Goal: Task Accomplishment & Management: Complete application form

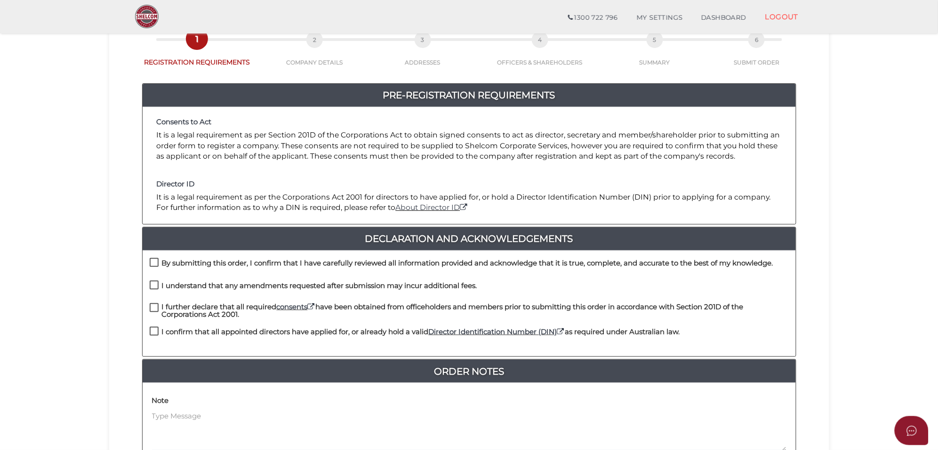
scroll to position [177, 0]
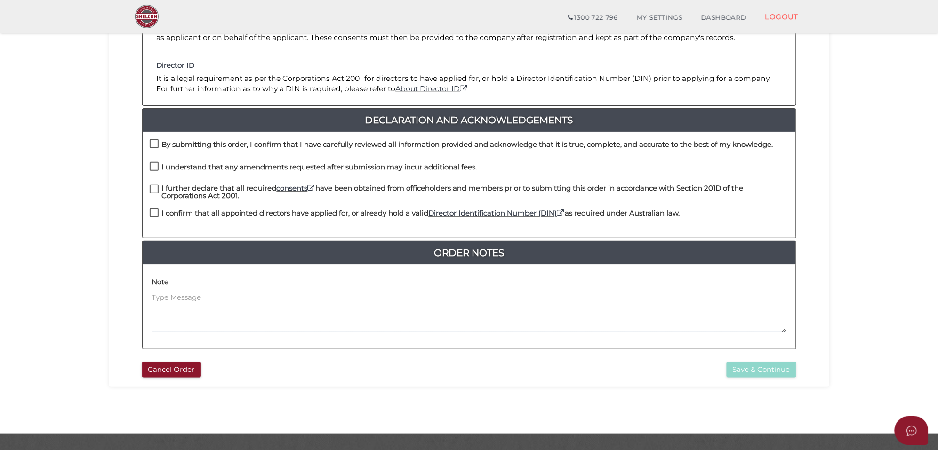
click at [150, 144] on label "By submitting this order, I confirm that I have carefully reviewed all informat…" at bounding box center [462, 147] width 624 height 12
checkbox input "true"
click at [151, 165] on label "I understand that any amendments requested after submission may incur additiona…" at bounding box center [314, 169] width 328 height 12
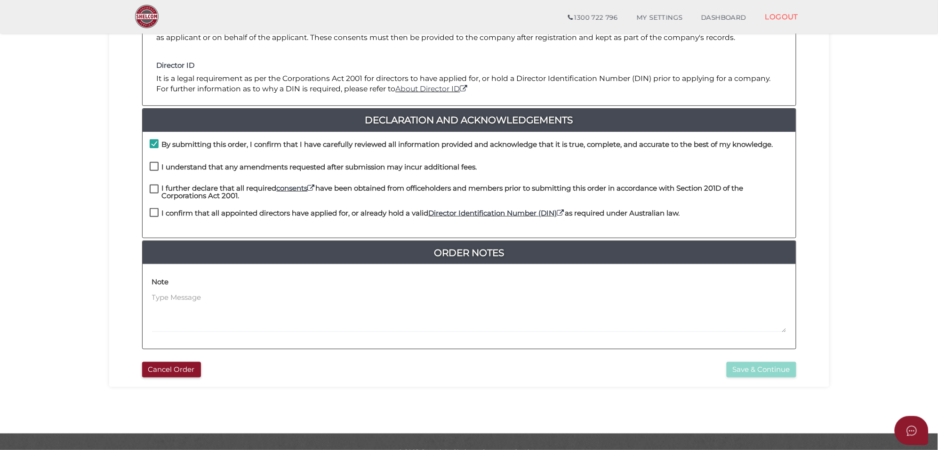
checkbox input "true"
click at [153, 191] on label "I further declare that all required consents have been obtained from officehold…" at bounding box center [469, 191] width 639 height 12
checkbox input "true"
click at [151, 213] on label "I confirm that all appointed directors have applied for, or already hold a vali…" at bounding box center [415, 215] width 531 height 12
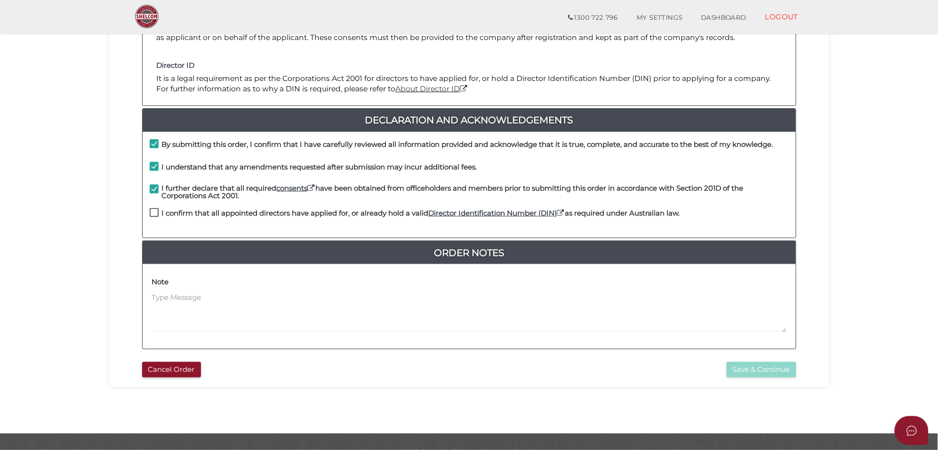
checkbox input "true"
click at [749, 373] on button "Save & Continue" at bounding box center [762, 370] width 70 height 16
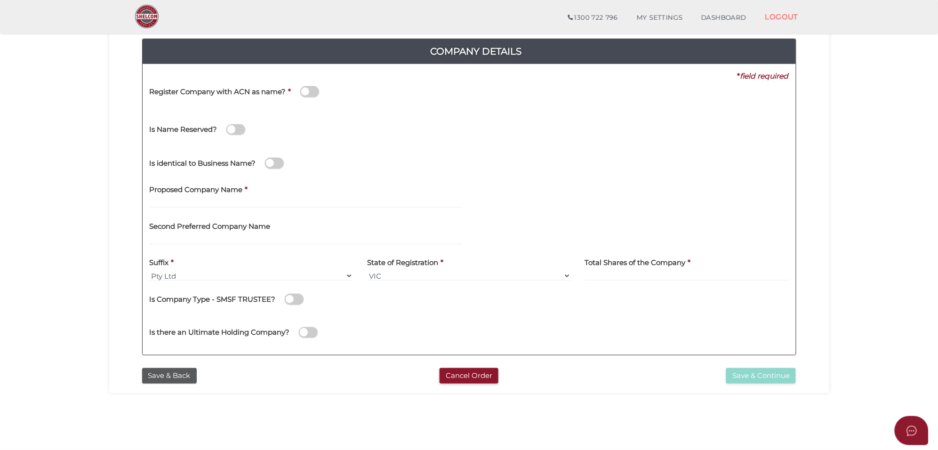
scroll to position [177, 0]
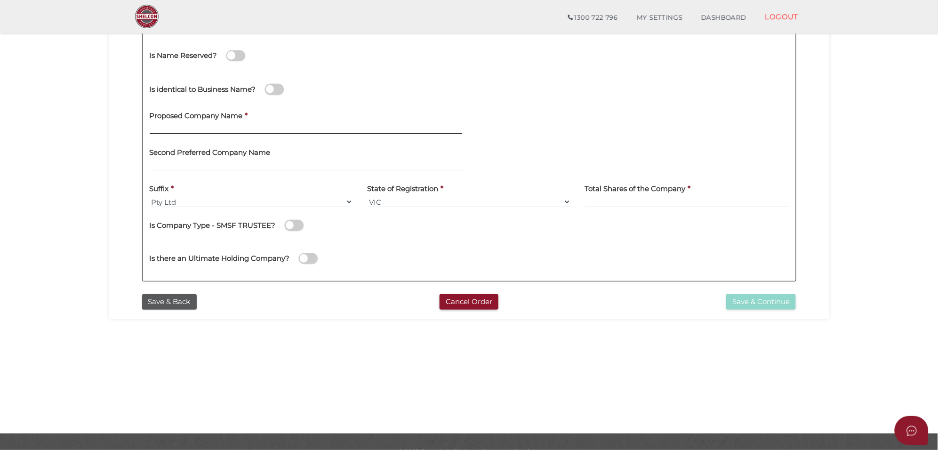
click at [198, 125] on input "text" at bounding box center [306, 129] width 313 height 10
paste input "JAK EATS"
type input "JAK EATS"
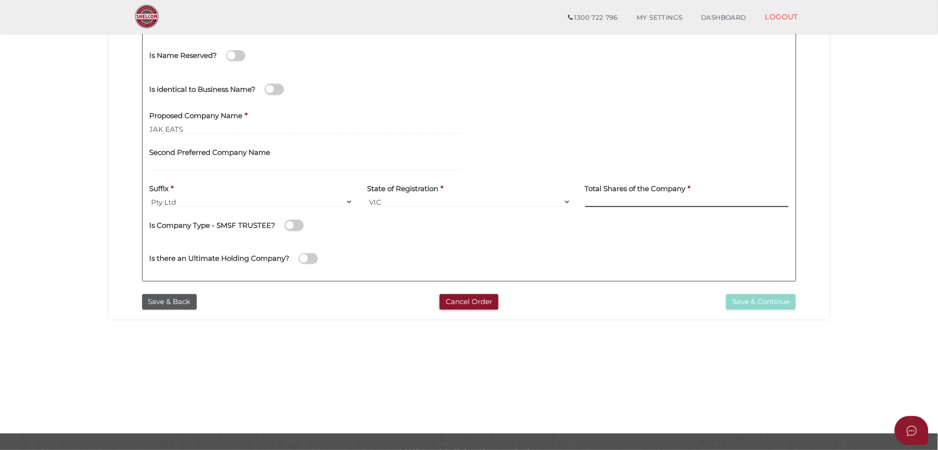
click at [620, 206] on input at bounding box center [687, 202] width 204 height 10
type input "100"
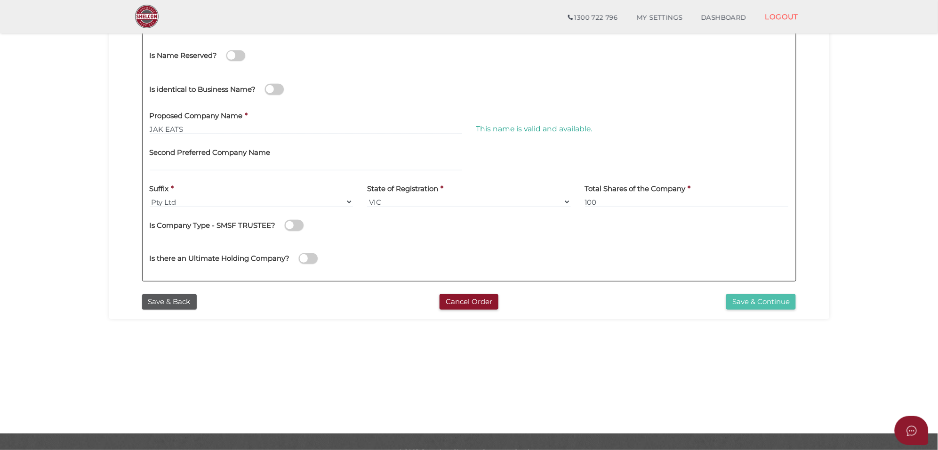
click at [755, 301] on button "Save & Continue" at bounding box center [761, 302] width 70 height 16
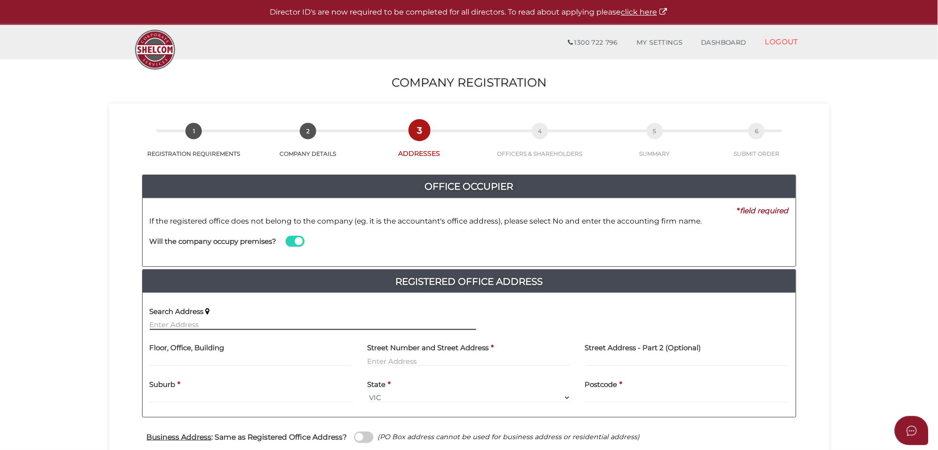
click at [173, 325] on input "text" at bounding box center [313, 325] width 327 height 10
paste input "[STREET_ADDRESS][PERSON_NAME]"
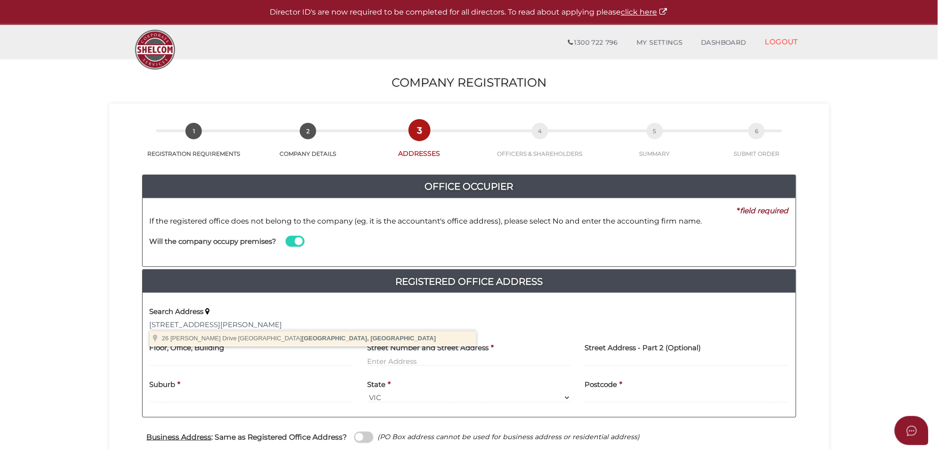
type input "[STREET_ADDRESS][PERSON_NAME]"
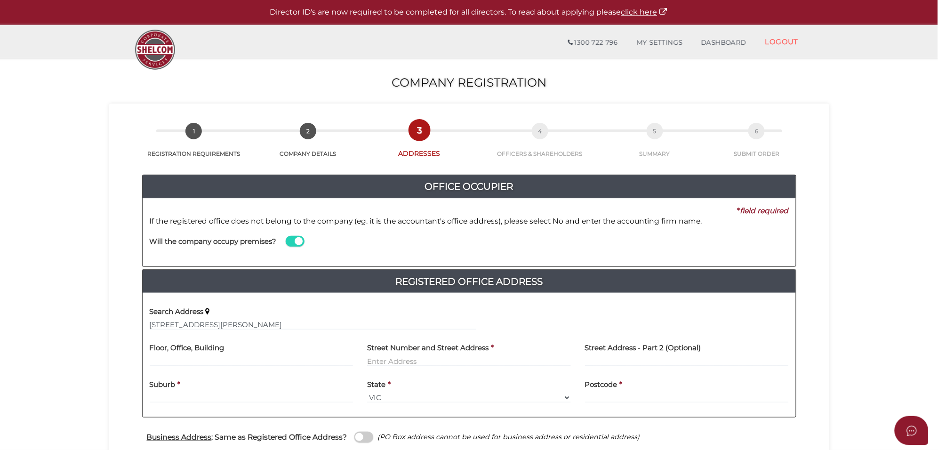
type input "[STREET_ADDRESS][PERSON_NAME]"
type input "[GEOGRAPHIC_DATA]"
select select "VIC"
type input "3810"
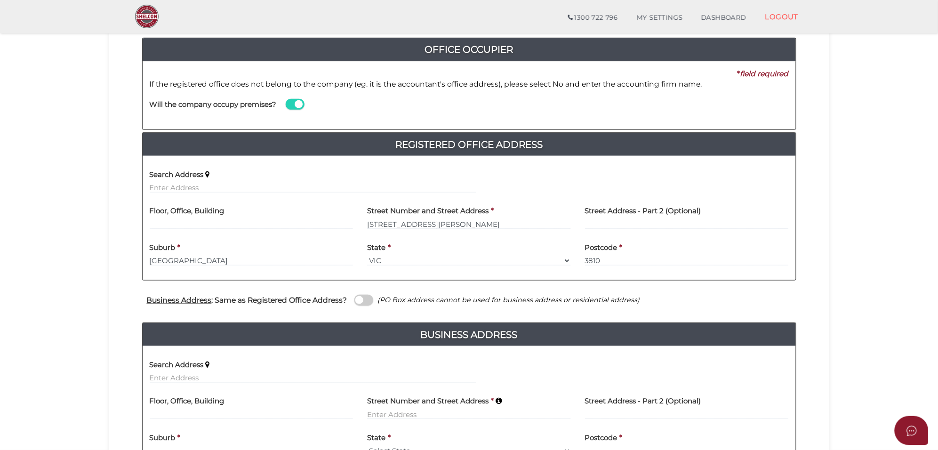
scroll to position [118, 0]
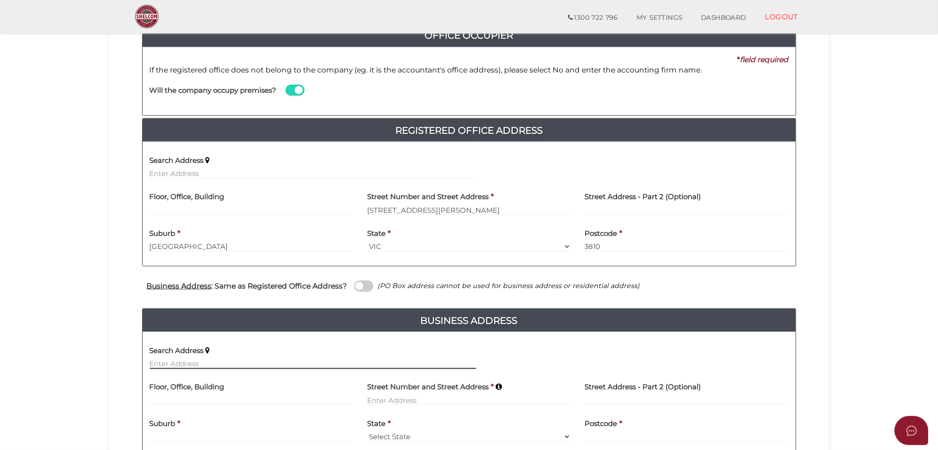
click at [168, 364] on input "text" at bounding box center [313, 364] width 327 height 10
paste input "[STREET_ADDRESS]"
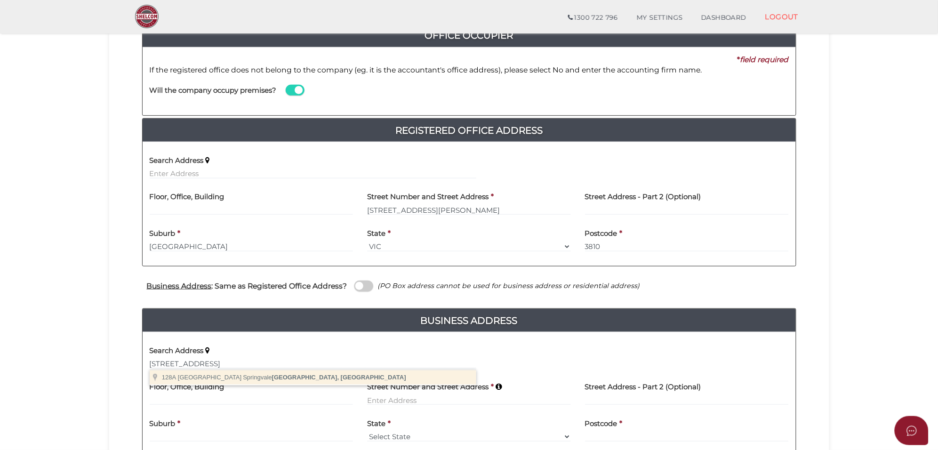
type input "[STREET_ADDRESS]"
type input "Springvale"
select select "VIC"
type input "3171"
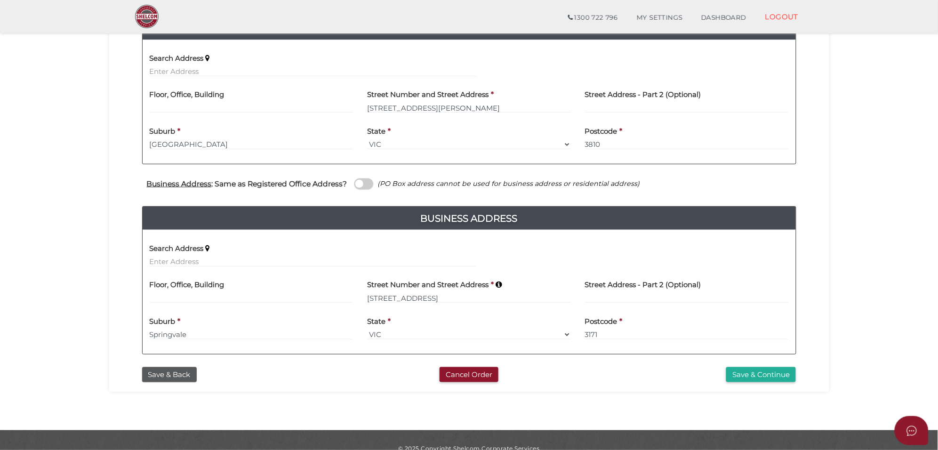
scroll to position [235, 0]
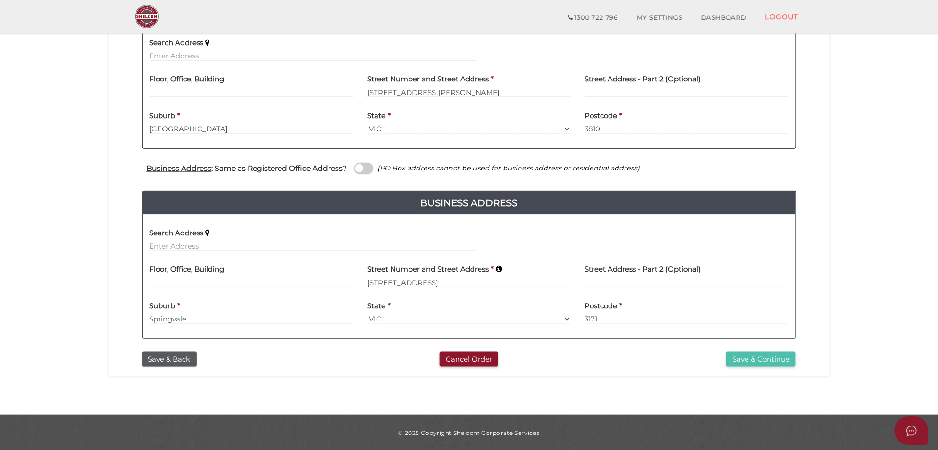
click at [761, 362] on button "Save & Continue" at bounding box center [761, 360] width 70 height 16
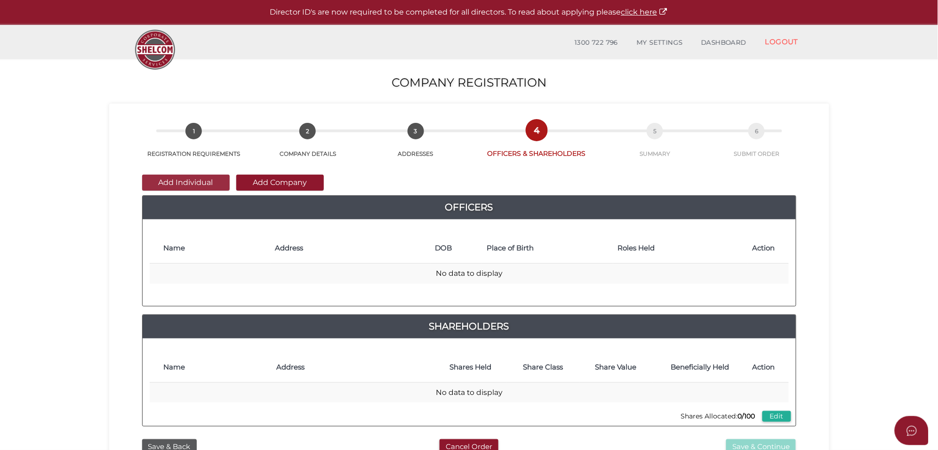
click at [194, 185] on button "Add Individual" at bounding box center [186, 183] width 88 height 16
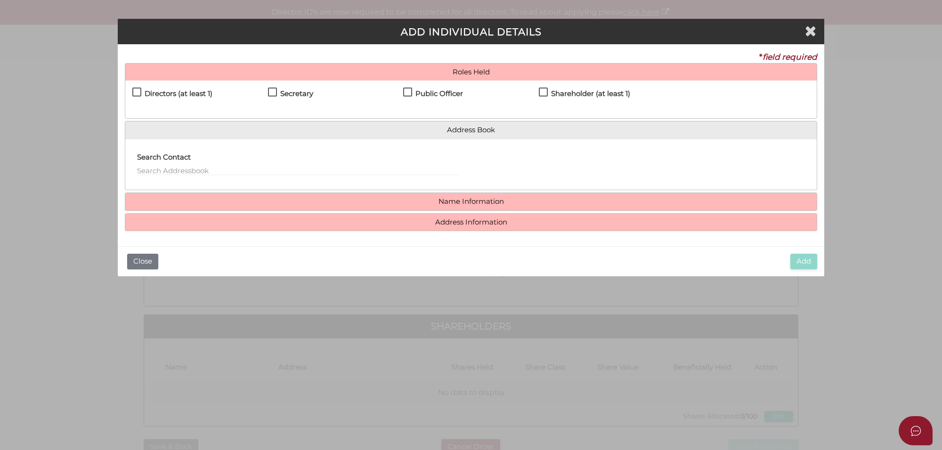
click at [135, 91] on label "Directors (at least 1)" at bounding box center [172, 96] width 80 height 12
checkbox input "true"
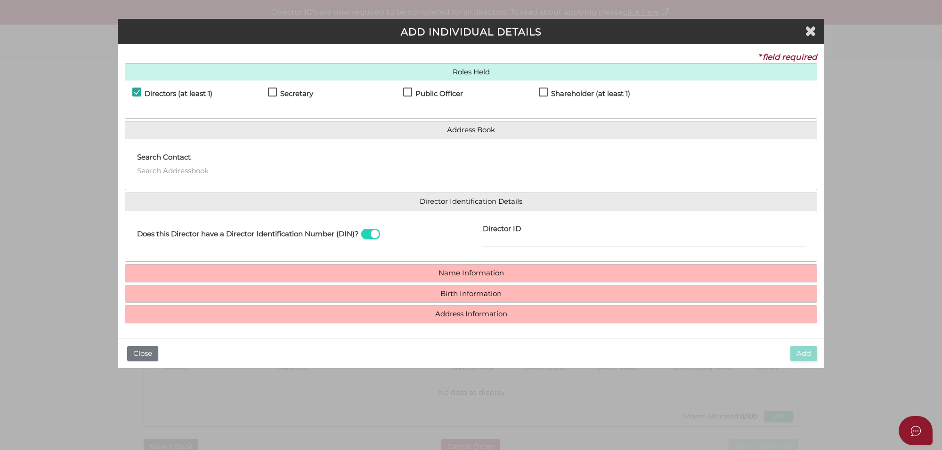
click at [273, 93] on label "Secretary" at bounding box center [290, 96] width 45 height 12
checkbox input "true"
click at [406, 93] on label "Public Officer" at bounding box center [433, 96] width 60 height 12
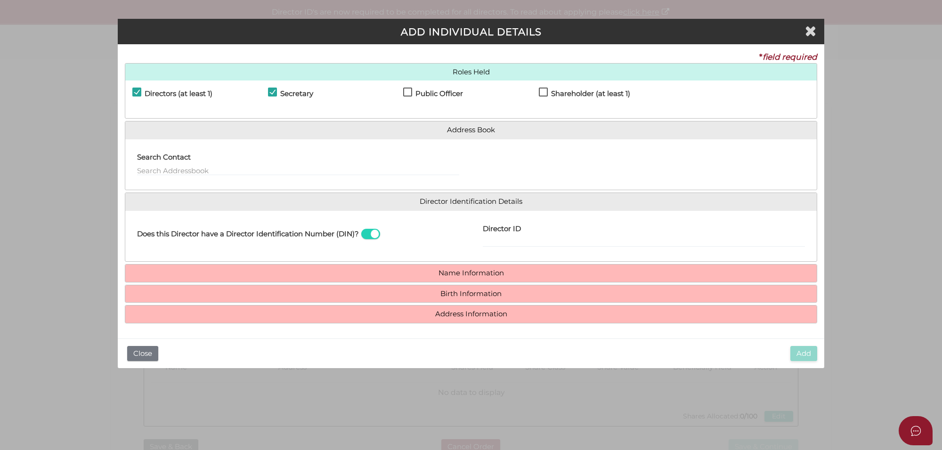
checkbox input "true"
click at [543, 92] on label "Shareholder (at least 1)" at bounding box center [584, 96] width 91 height 12
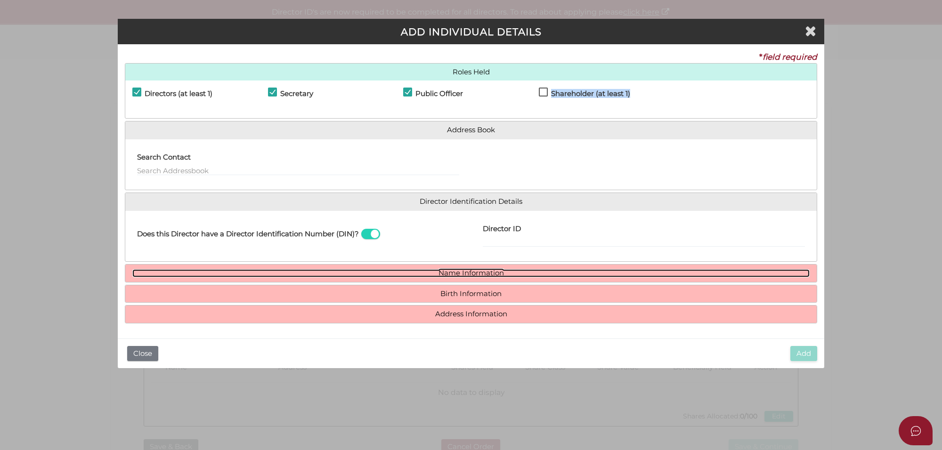
click at [457, 272] on link "Name Information" at bounding box center [470, 273] width 677 height 8
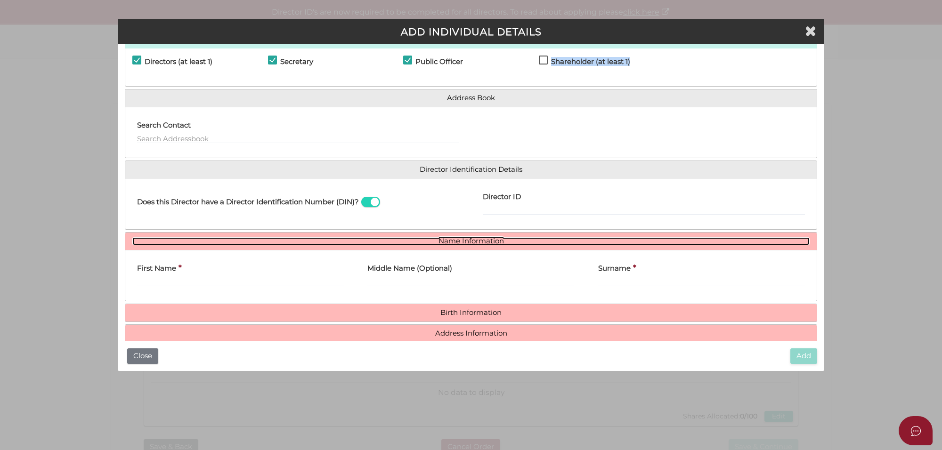
scroll to position [49, 0]
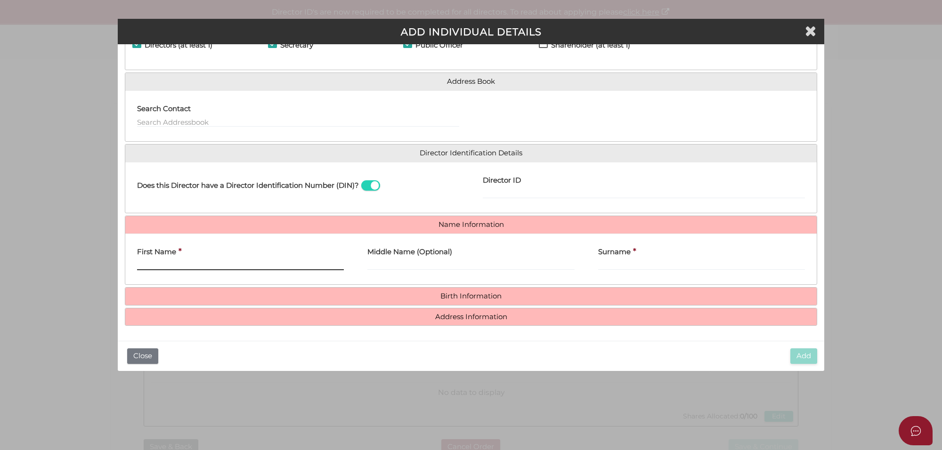
click at [173, 267] on input "First Name" at bounding box center [240, 265] width 207 height 10
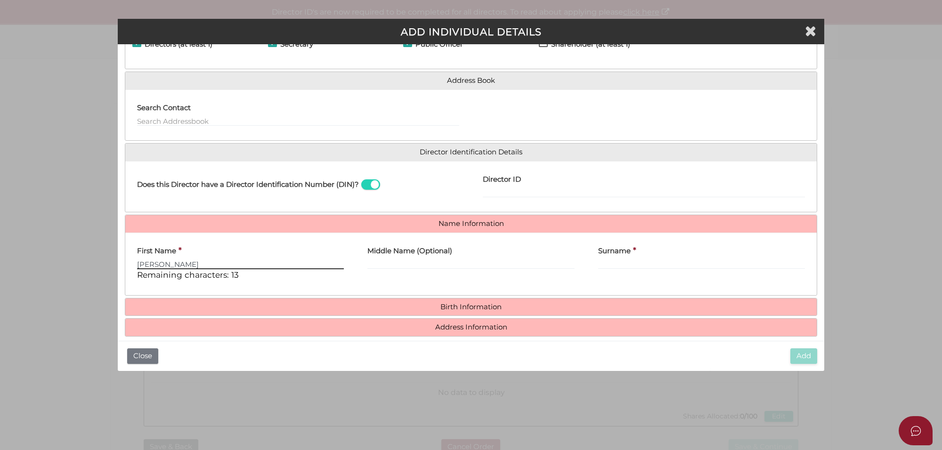
type input "jasdeep"
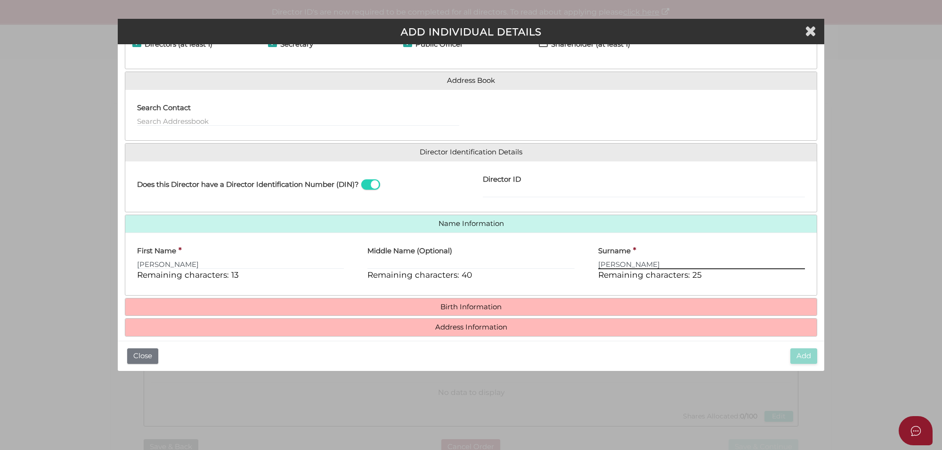
type input "[PERSON_NAME]"
click at [144, 269] on div "First Name * jasdeep Remaining characters: 13" at bounding box center [240, 260] width 207 height 41
click at [140, 265] on input "jasdeep" at bounding box center [240, 264] width 207 height 10
type input "Jasdeep"
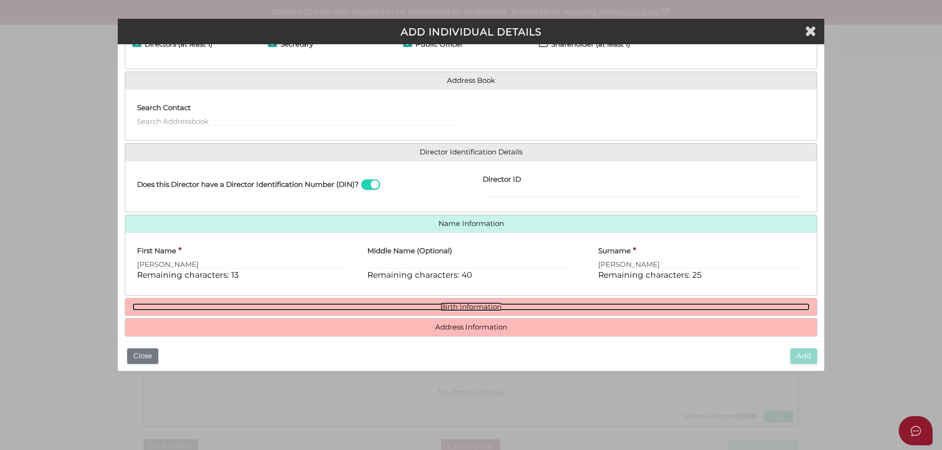
click at [451, 307] on link "Birth Information" at bounding box center [470, 307] width 677 height 8
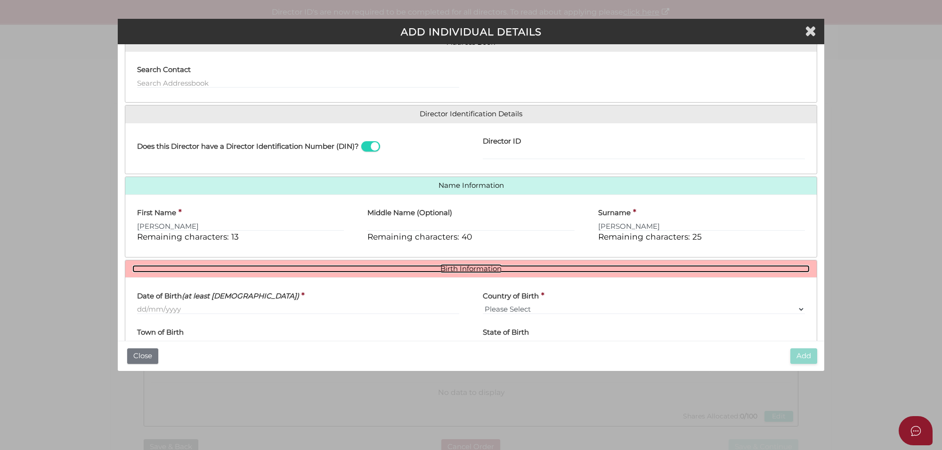
scroll to position [108, 0]
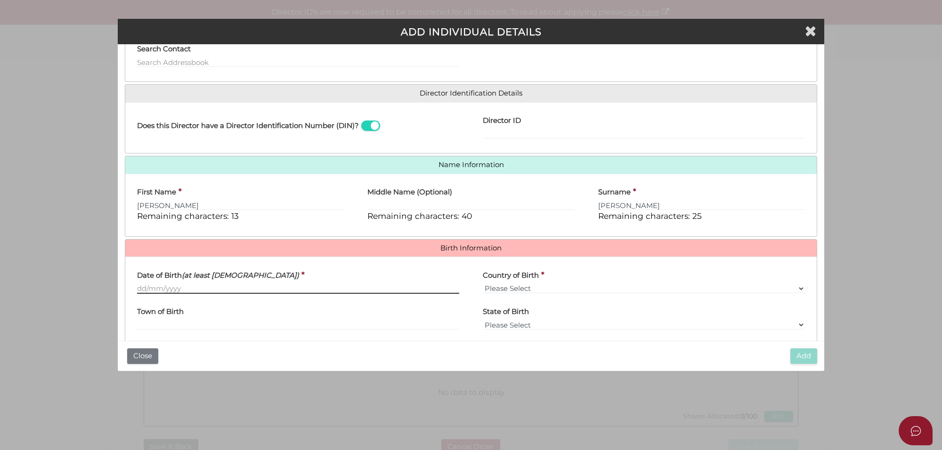
click at [167, 285] on input "Date of Birth (at least [DEMOGRAPHIC_DATA])" at bounding box center [298, 288] width 322 height 10
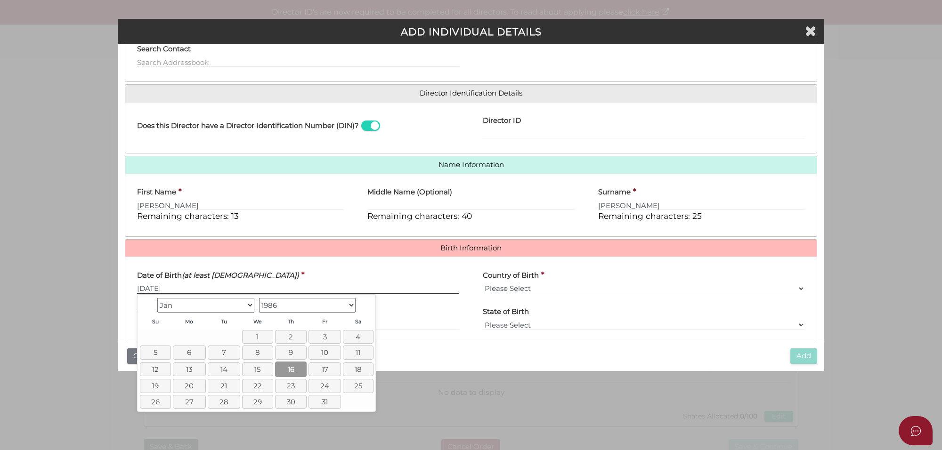
type input "[DATE]"
click at [283, 371] on link "16" at bounding box center [291, 370] width 32 height 16
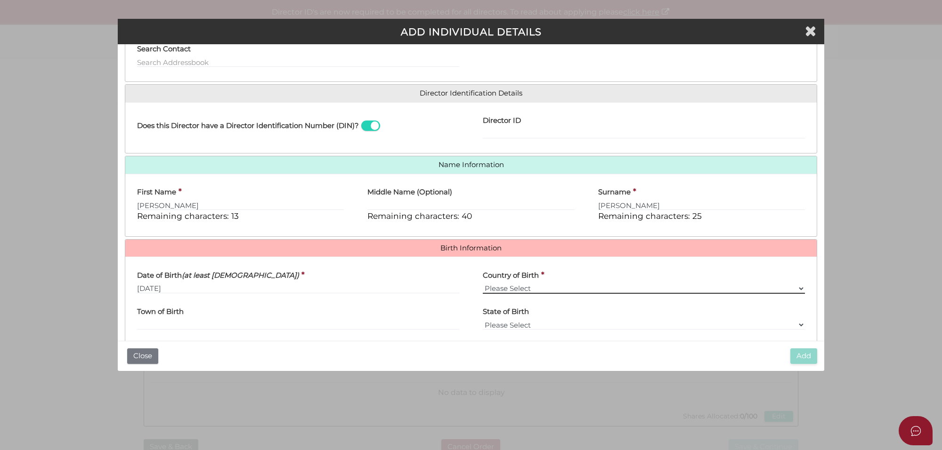
click at [510, 287] on select "Please Select v [GEOGRAPHIC_DATA] [GEOGRAPHIC_DATA] [GEOGRAPHIC_DATA] [GEOGRAPH…" at bounding box center [644, 288] width 322 height 10
select select "[GEOGRAPHIC_DATA]"
click at [483, 284] on select "Please Select v [GEOGRAPHIC_DATA] [GEOGRAPHIC_DATA] [GEOGRAPHIC_DATA] [GEOGRAPH…" at bounding box center [644, 288] width 322 height 10
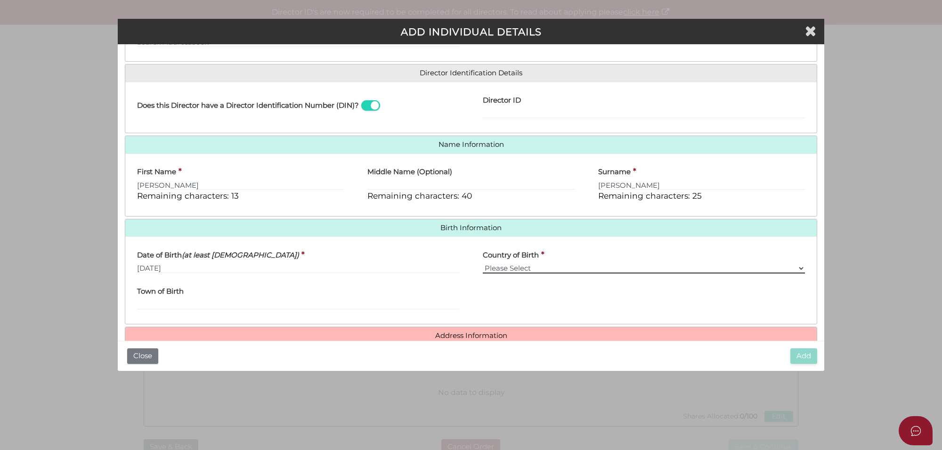
scroll to position [149, 0]
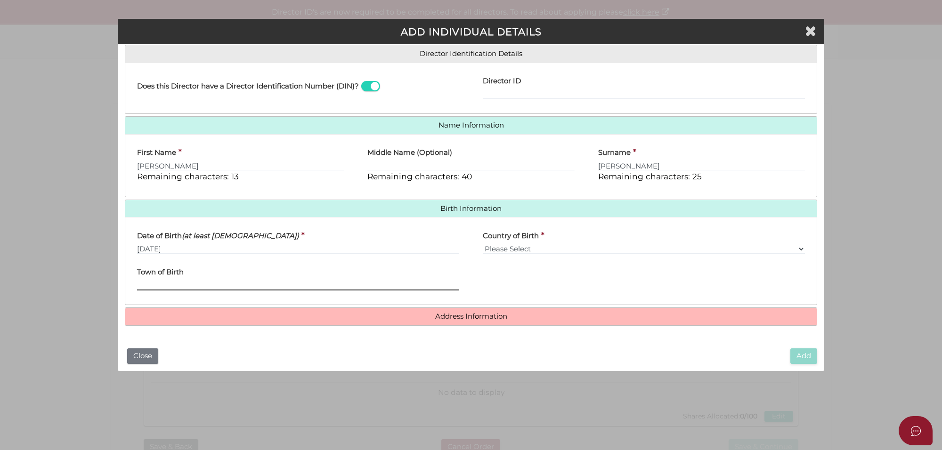
click at [166, 283] on input "Town of Birth" at bounding box center [298, 285] width 322 height 10
paste input "Patiala"
type input "Patiala"
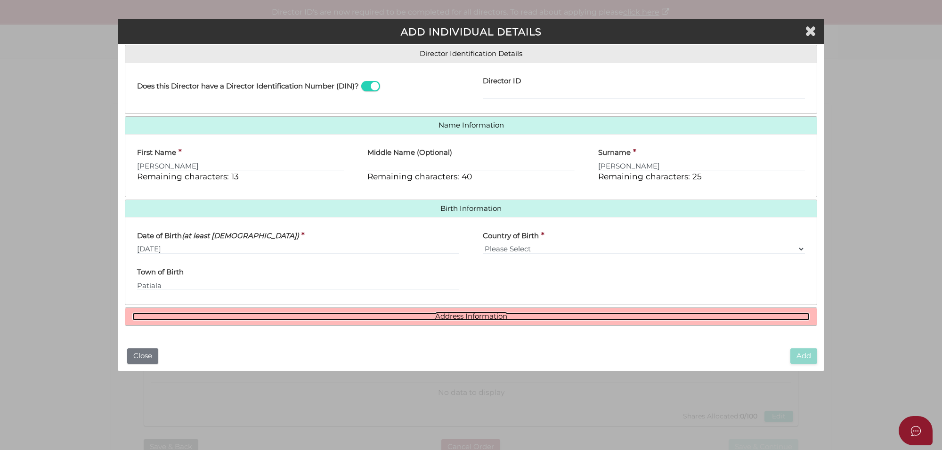
click at [445, 318] on link "Address Information" at bounding box center [470, 317] width 677 height 8
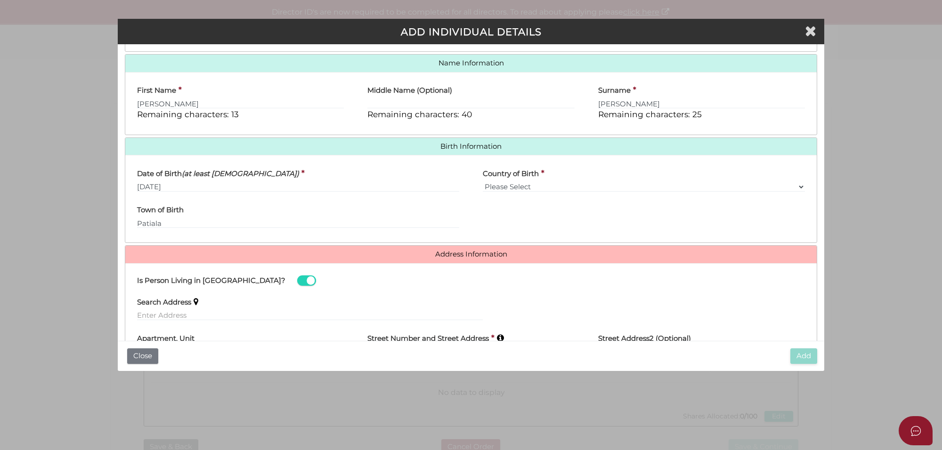
scroll to position [266, 0]
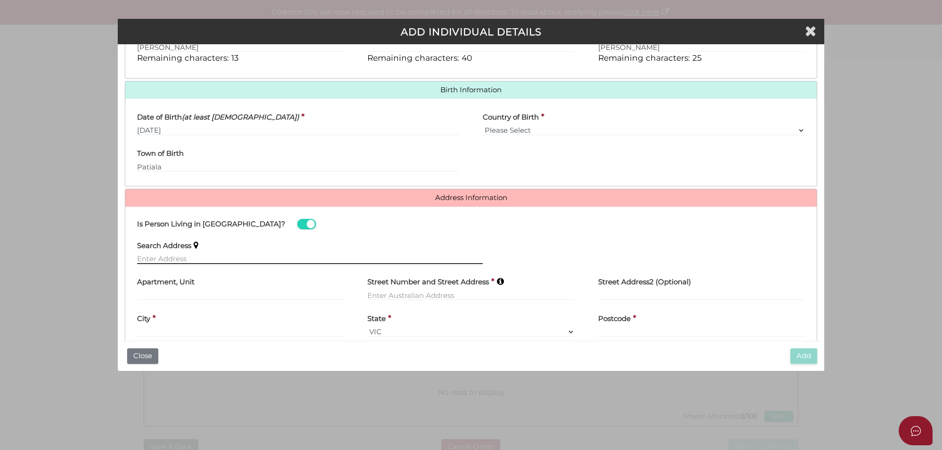
click at [171, 260] on input "text" at bounding box center [310, 259] width 346 height 10
paste input "1/13 Avril Street, Dandenong North"
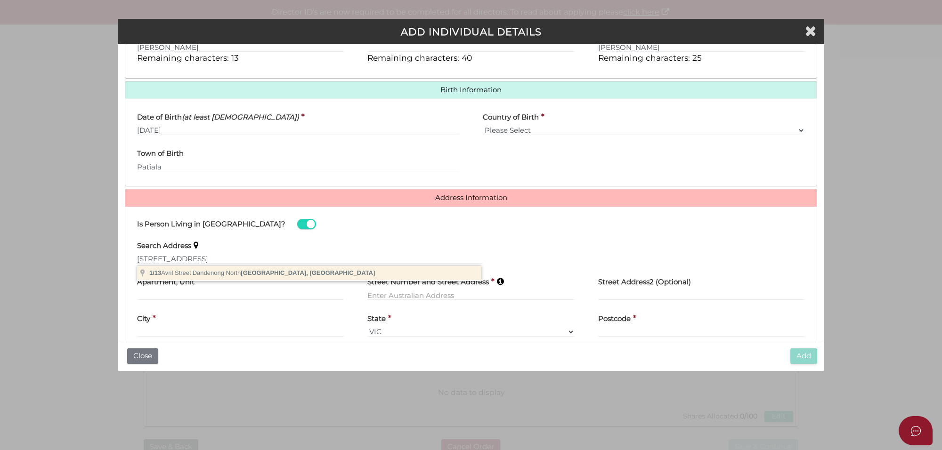
type input "1/13 Avril Street, Dandenong North VIC, Australia"
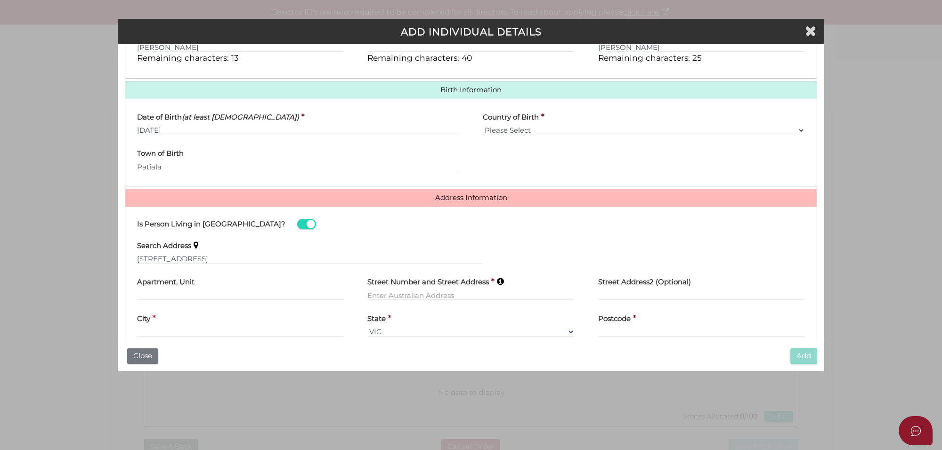
type input "1"
type input "13 Avril Street"
type input "Dandenong North"
select select "VIC"
type input "3175"
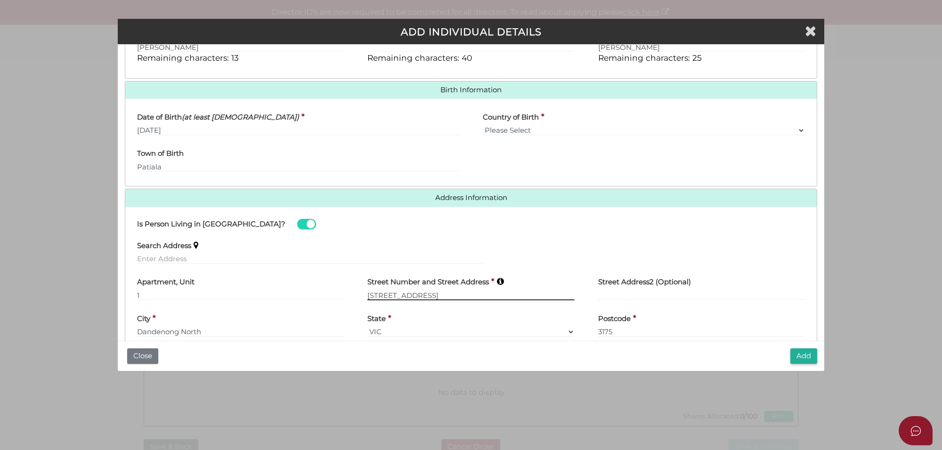
click at [367, 298] on input "13 Avril Street" at bounding box center [470, 295] width 207 height 10
type input "1/13 Avril Street"
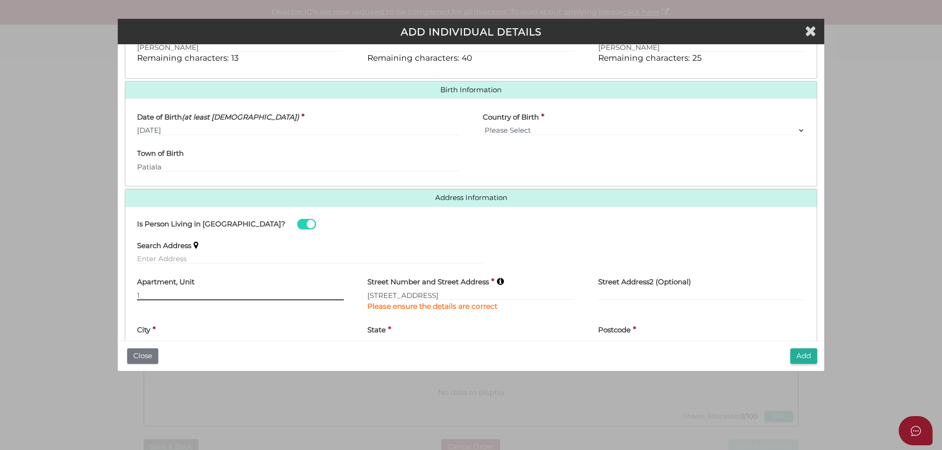
click at [173, 299] on input "1" at bounding box center [240, 295] width 207 height 10
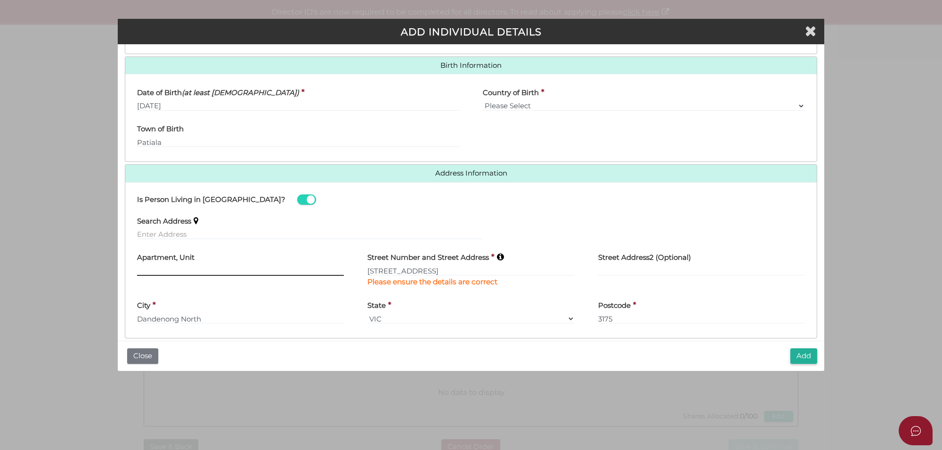
scroll to position [305, 0]
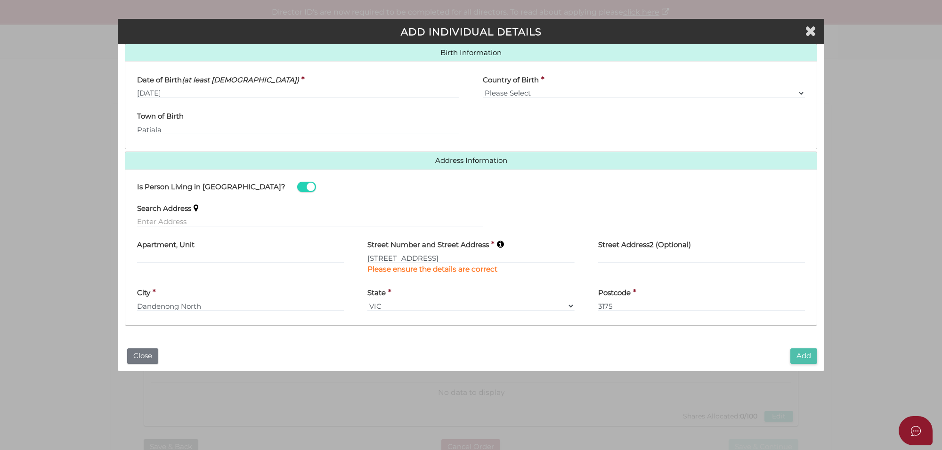
click at [801, 354] on button "Add" at bounding box center [803, 356] width 27 height 16
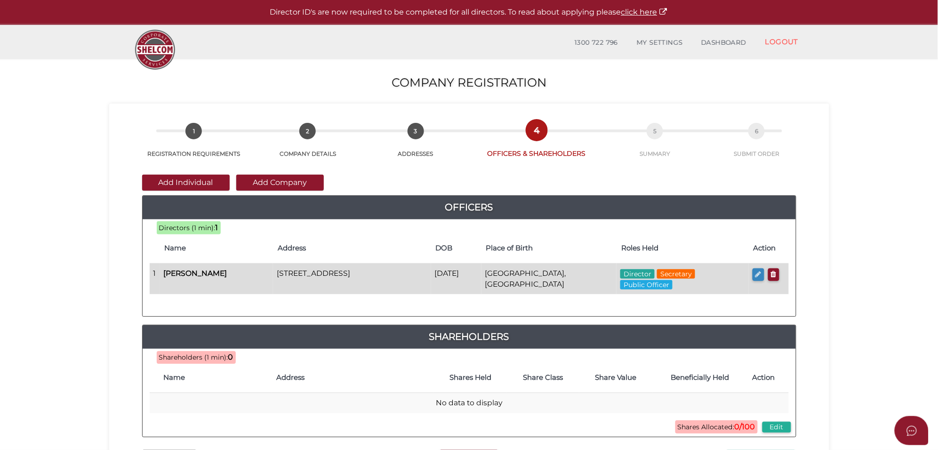
click at [756, 275] on icon "button" at bounding box center [759, 274] width 6 height 7
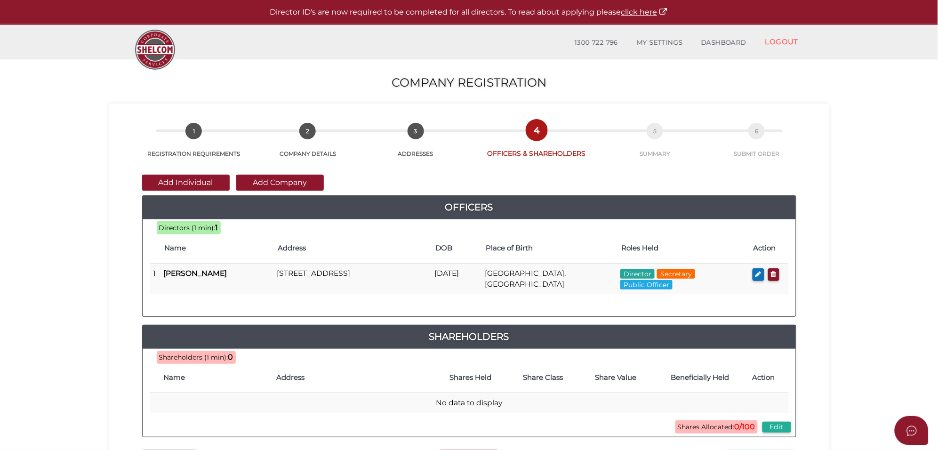
checkbox input "true"
type input "0"
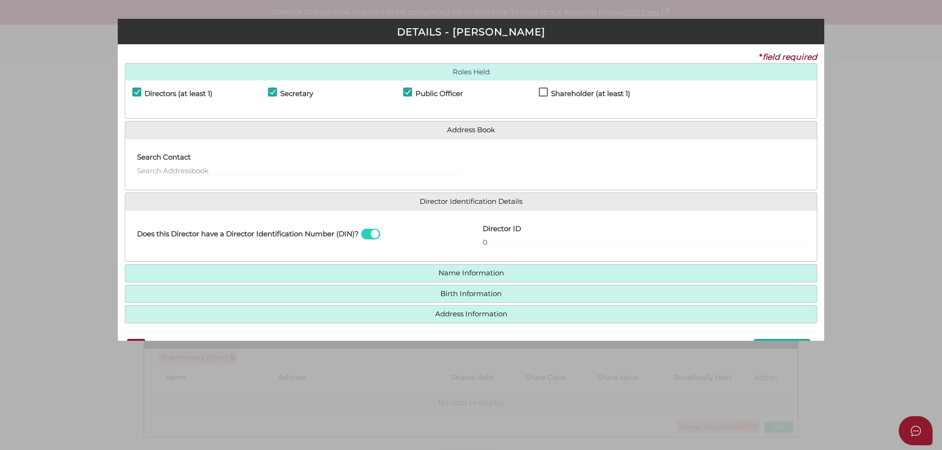
click at [540, 96] on label "Shareholder (at least 1)" at bounding box center [584, 96] width 91 height 12
checkbox input "true"
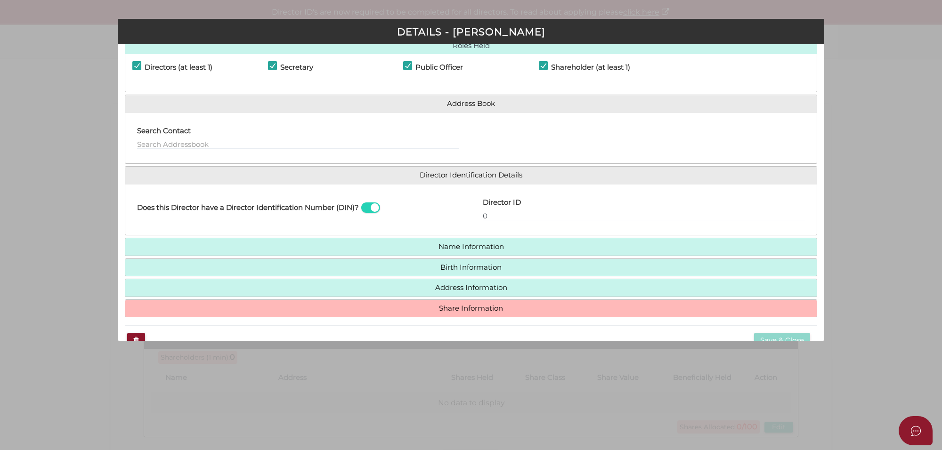
scroll to position [49, 0]
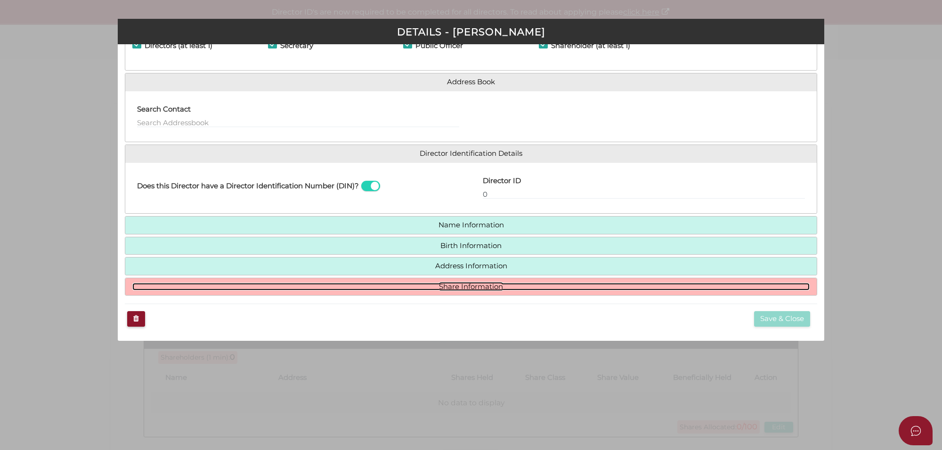
click at [473, 283] on link "Share Information" at bounding box center [470, 287] width 677 height 8
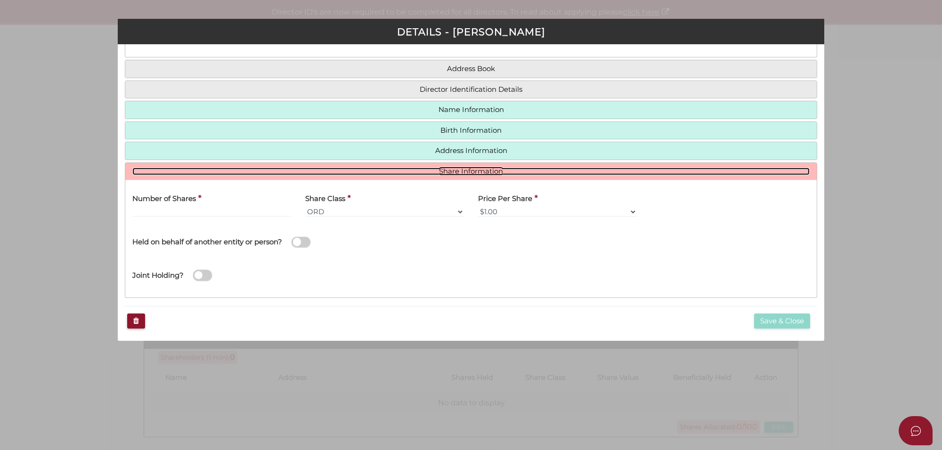
scroll to position [64, 0]
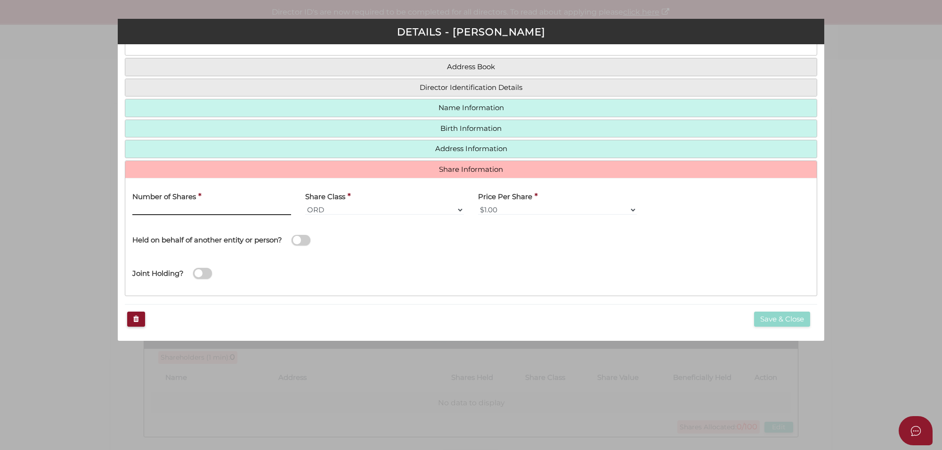
click at [205, 213] on input "Number of Shares" at bounding box center [211, 210] width 159 height 10
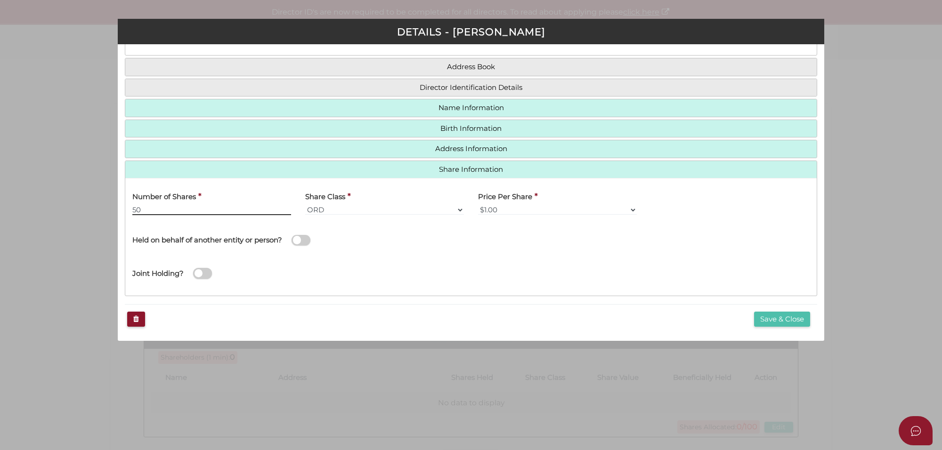
type input "50"
click at [787, 318] on button "Save & Close" at bounding box center [782, 320] width 56 height 16
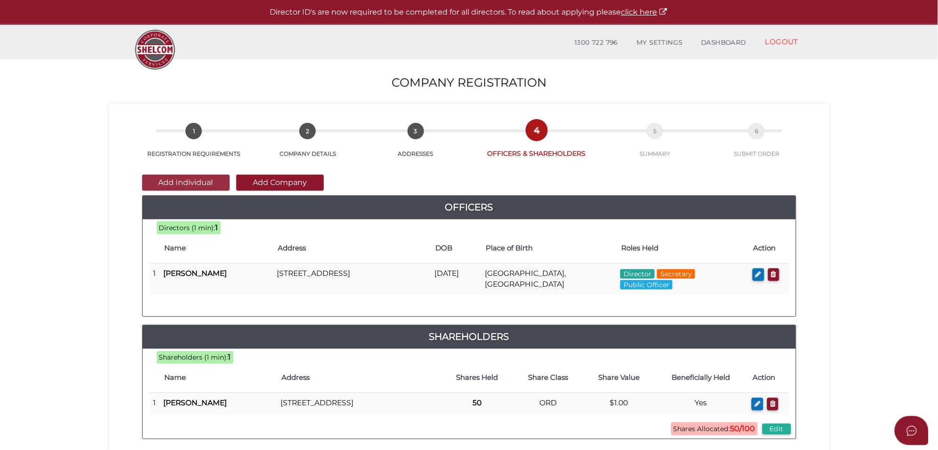
click at [196, 180] on button "Add Individual" at bounding box center [186, 183] width 88 height 16
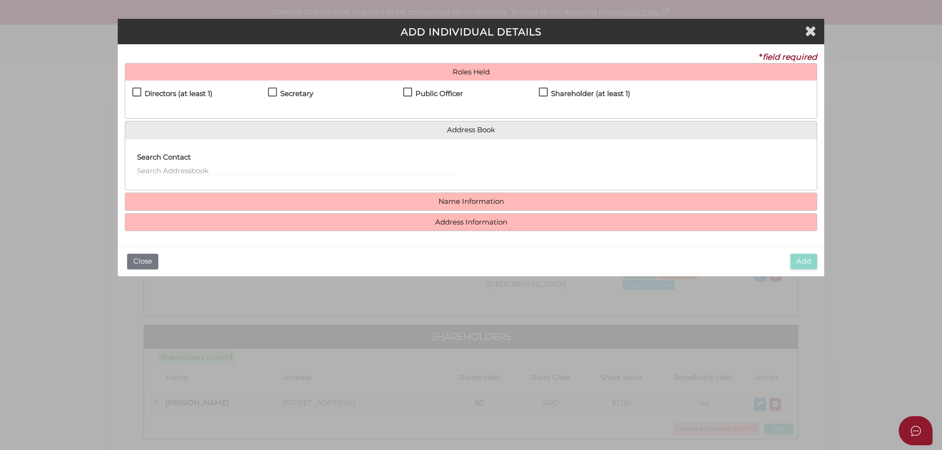
click at [134, 93] on label "Directors (at least 1)" at bounding box center [172, 96] width 80 height 12
checkbox input "true"
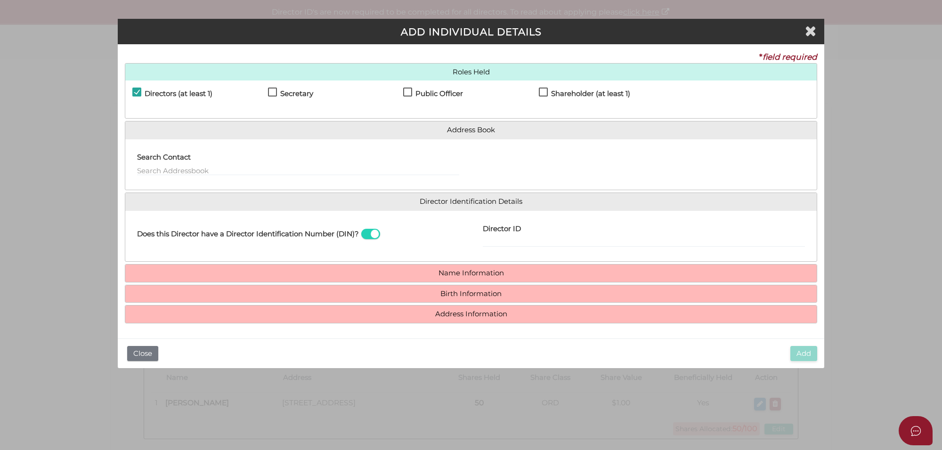
click at [546, 93] on label "Shareholder (at least 1)" at bounding box center [584, 96] width 91 height 12
checkbox input "true"
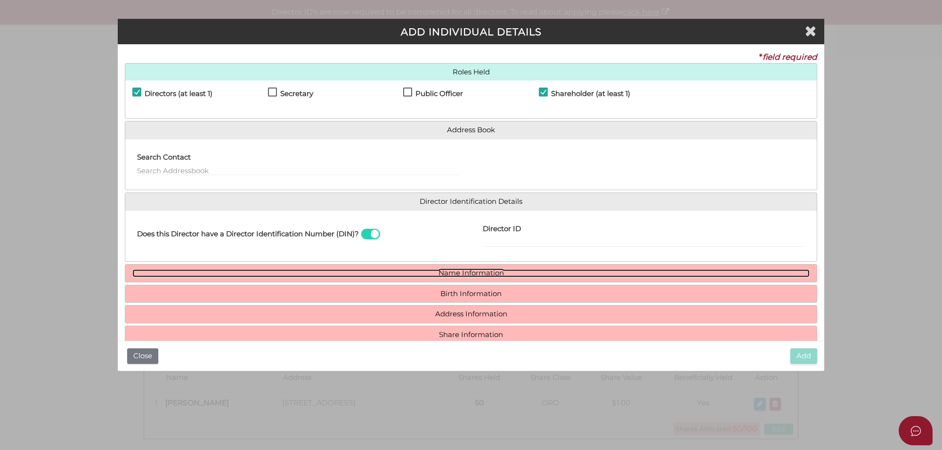
click at [465, 276] on link "Name Information" at bounding box center [470, 273] width 677 height 8
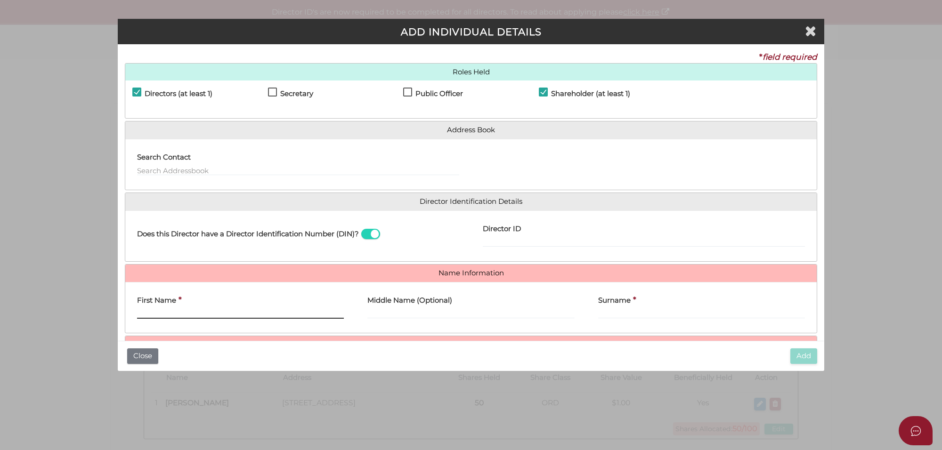
click at [181, 312] on input "First Name" at bounding box center [240, 313] width 207 height 10
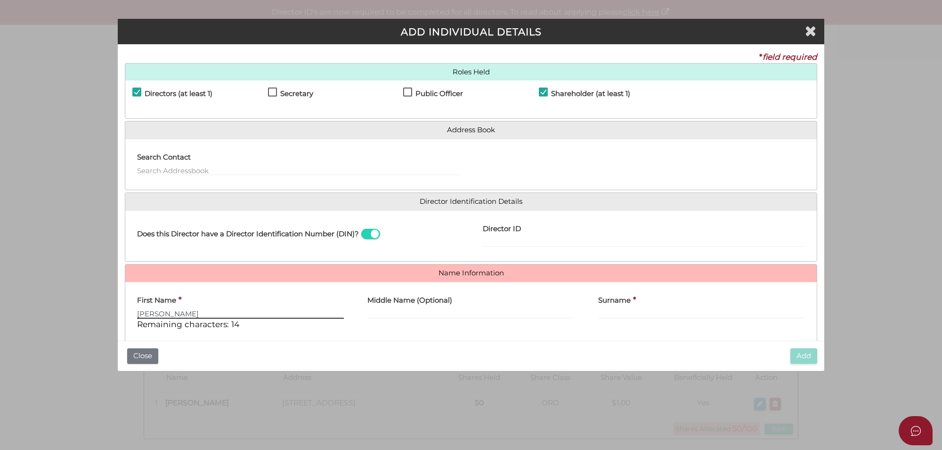
type input "Amanjot"
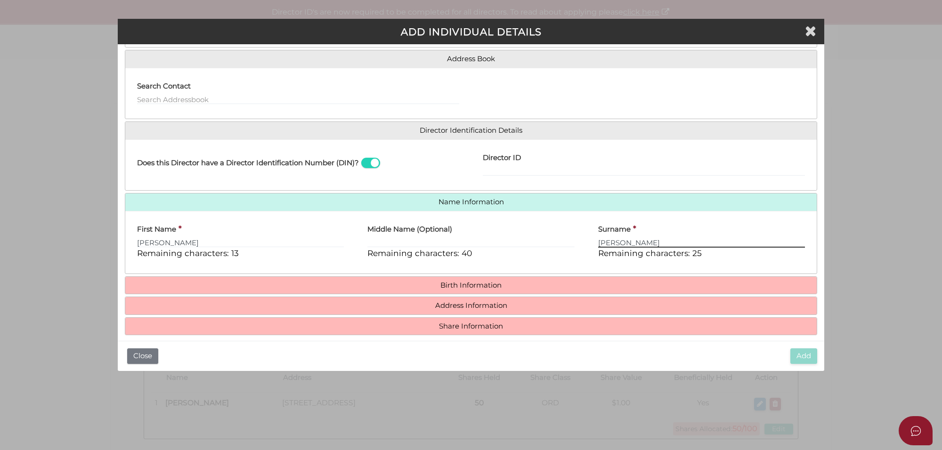
scroll to position [81, 0]
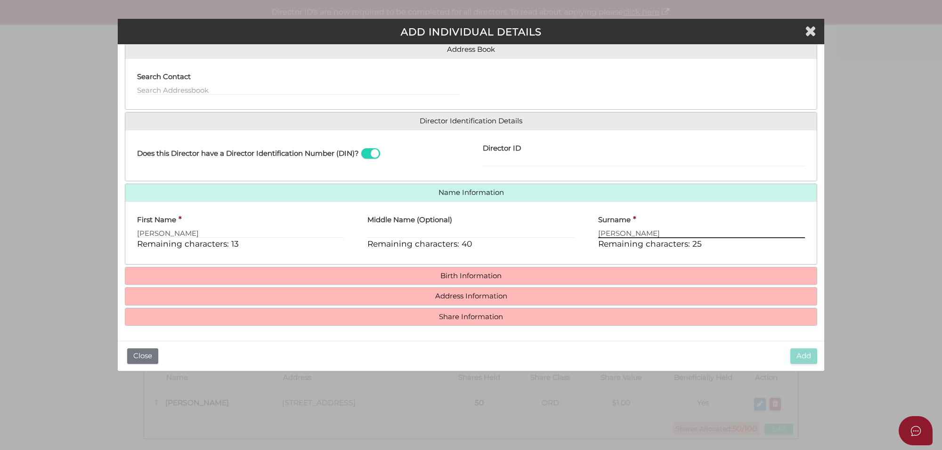
type input "Singh"
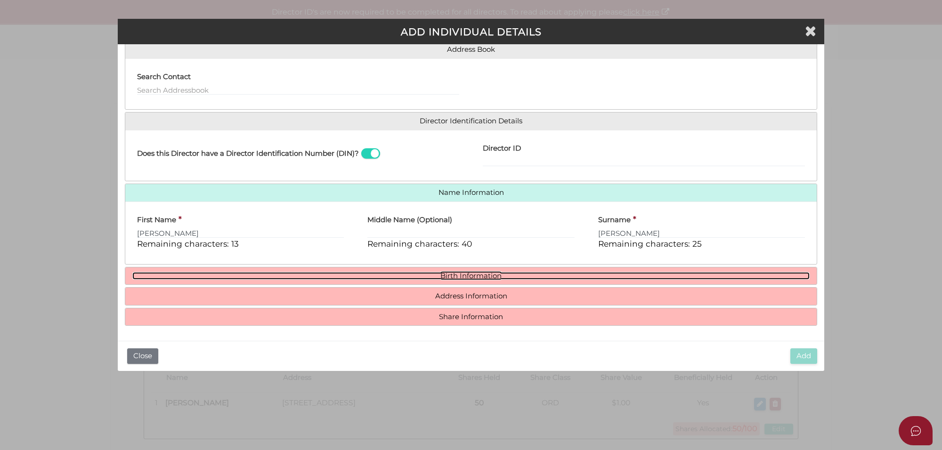
click at [484, 274] on link "Birth Information" at bounding box center [470, 276] width 677 height 8
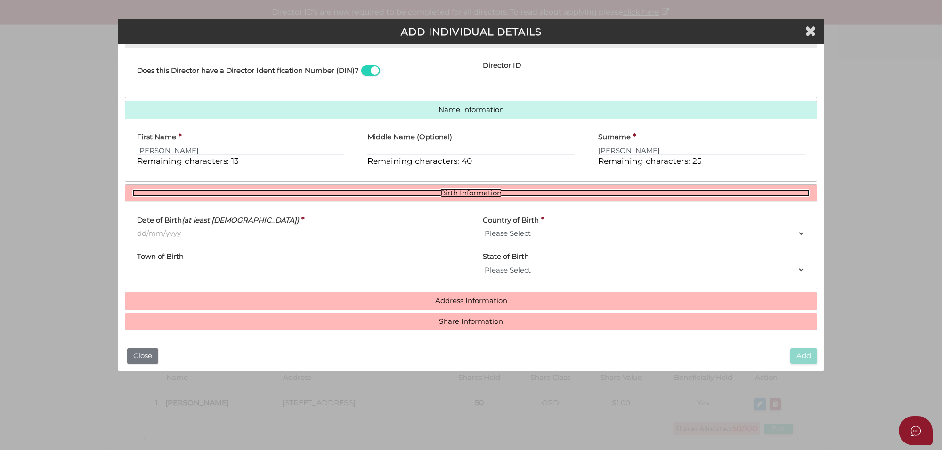
scroll to position [169, 0]
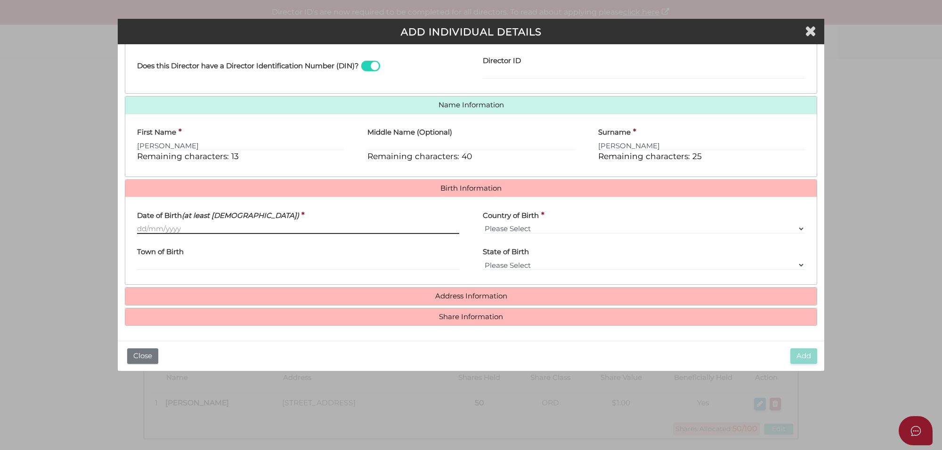
click at [137, 226] on input "Date of Birth (at least 18 years old)" at bounding box center [298, 229] width 322 height 10
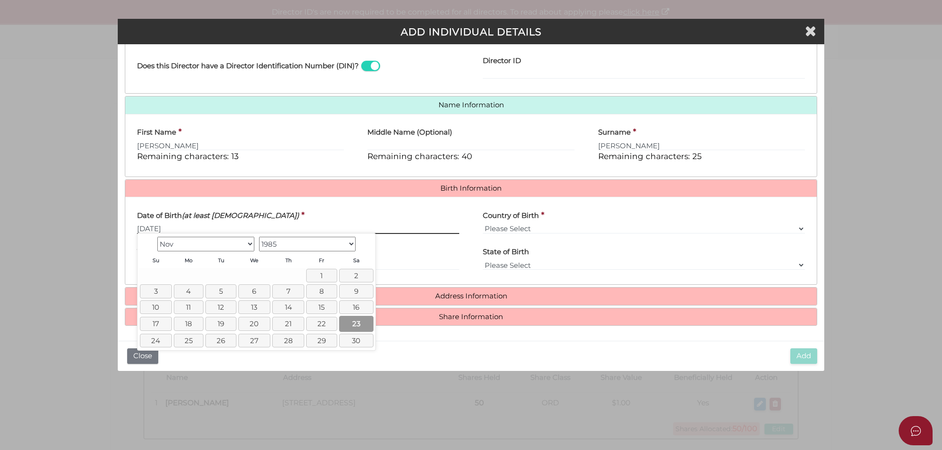
type input "[DATE]"
click at [356, 327] on link "23" at bounding box center [356, 324] width 34 height 16
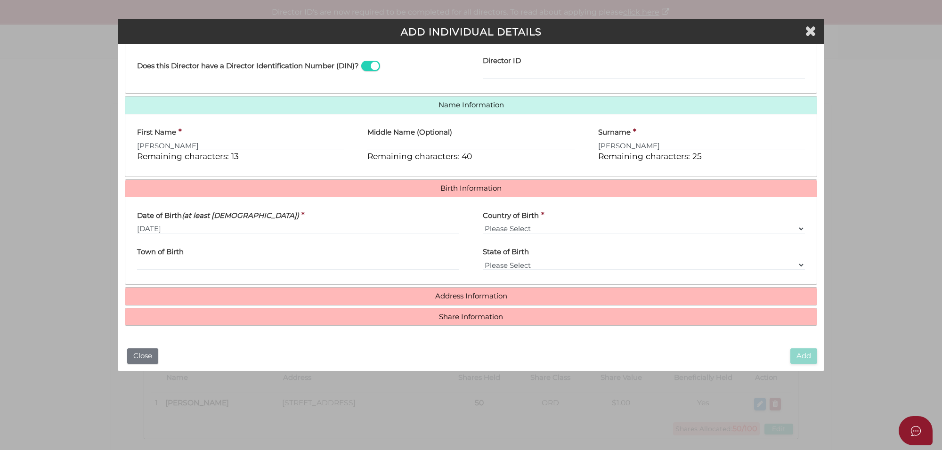
scroll to position [196, 0]
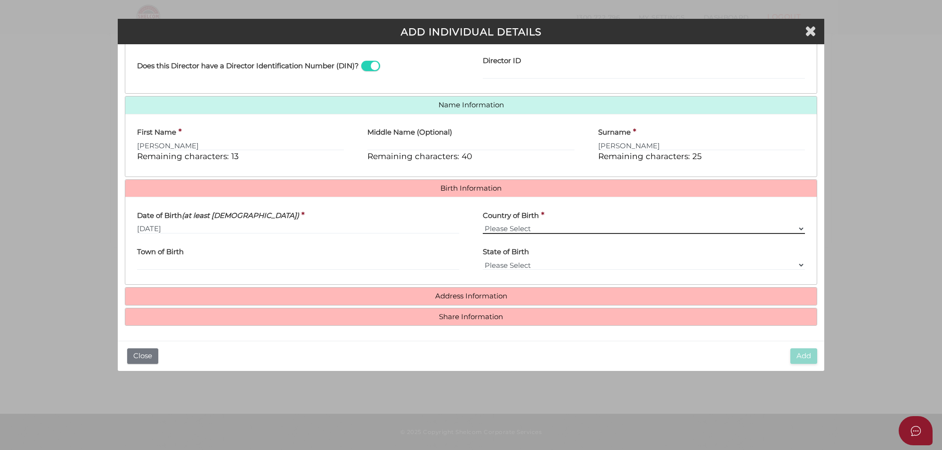
click at [514, 232] on select "Please Select v Australia Afghanistan Albania Algeria American Samoa Andorra An…" at bounding box center [644, 229] width 322 height 10
select select "[GEOGRAPHIC_DATA]"
click at [483, 224] on select "Please Select v Australia Afghanistan Albania Algeria American Samoa Andorra An…" at bounding box center [644, 229] width 322 height 10
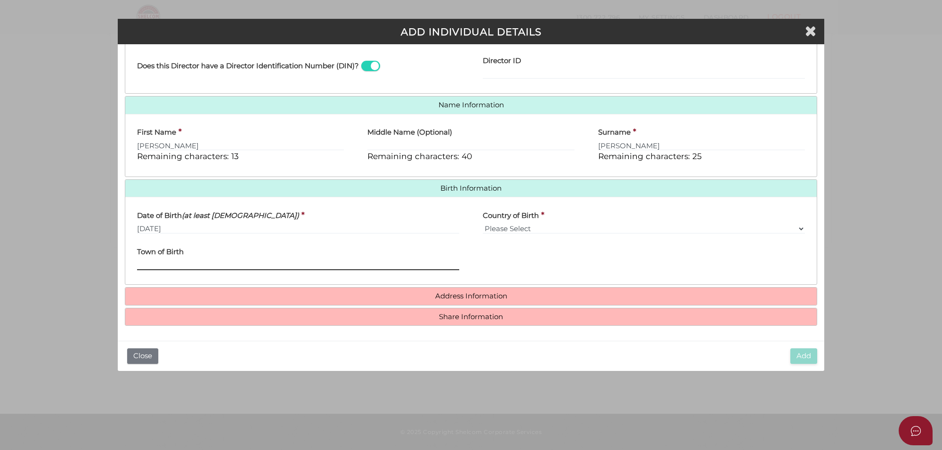
click at [180, 263] on input "Town of Birth" at bounding box center [298, 265] width 322 height 10
paste input "Ludhiana"
type input "Ludhiana"
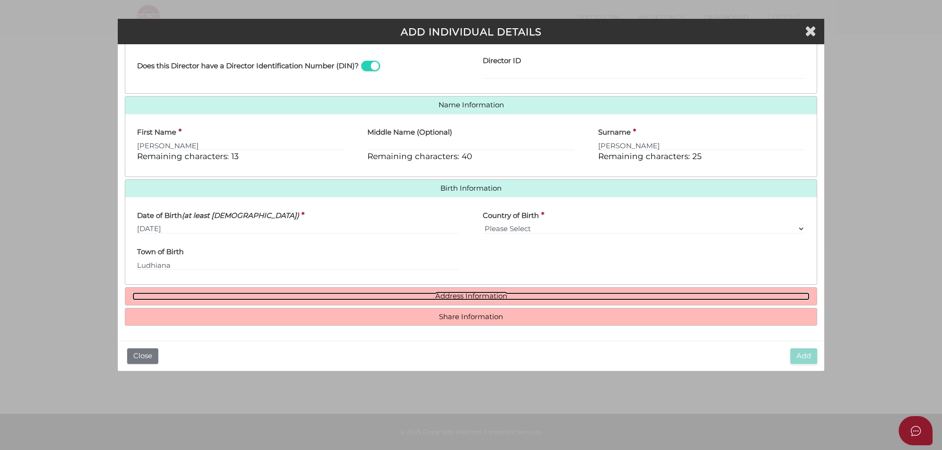
click at [479, 299] on link "Address Information" at bounding box center [470, 296] width 677 height 8
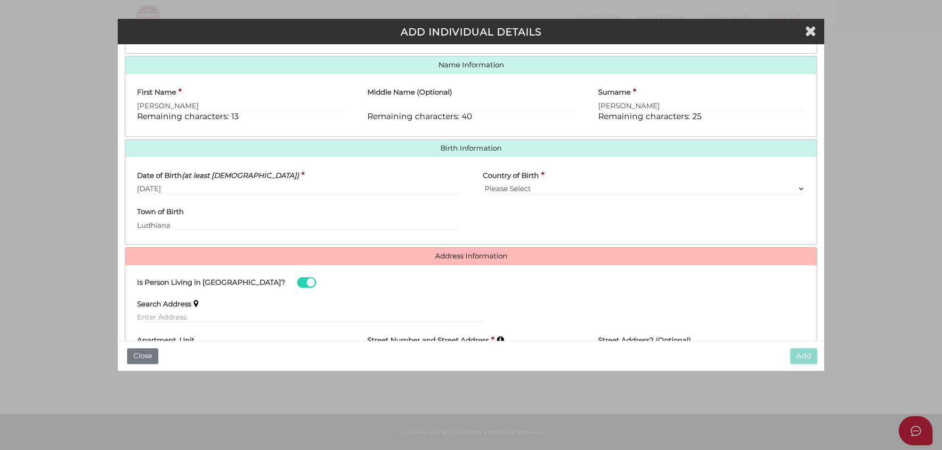
scroll to position [287, 0]
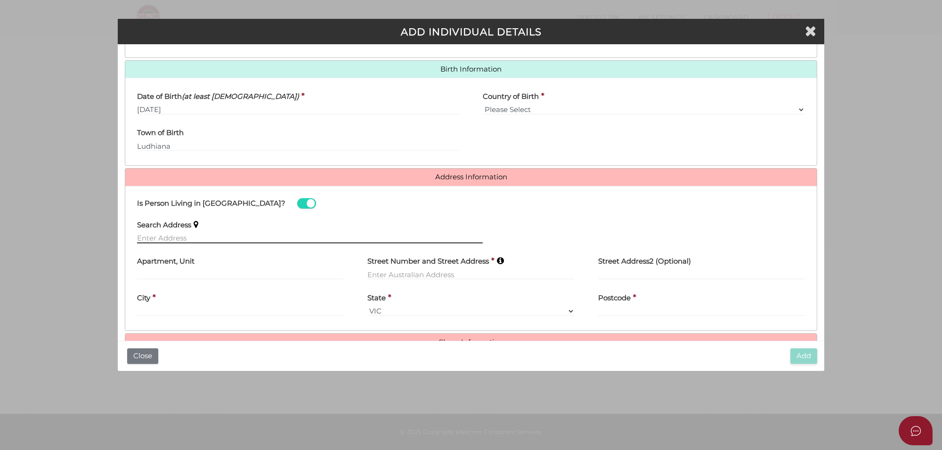
click at [180, 241] on input "text" at bounding box center [310, 238] width 346 height 10
paste input "26 Freeman Drive, Pakenham. Vic 3810"
type input "26 Freeman Drive, Pakenham VIC 3810, Australia"
type input "[STREET_ADDRESS][PERSON_NAME]"
type input "[GEOGRAPHIC_DATA]"
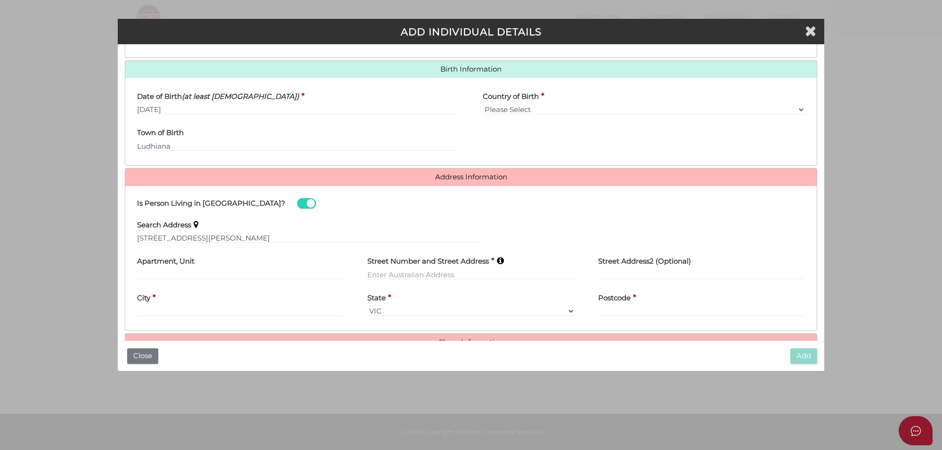
select select "VIC"
type input "3810"
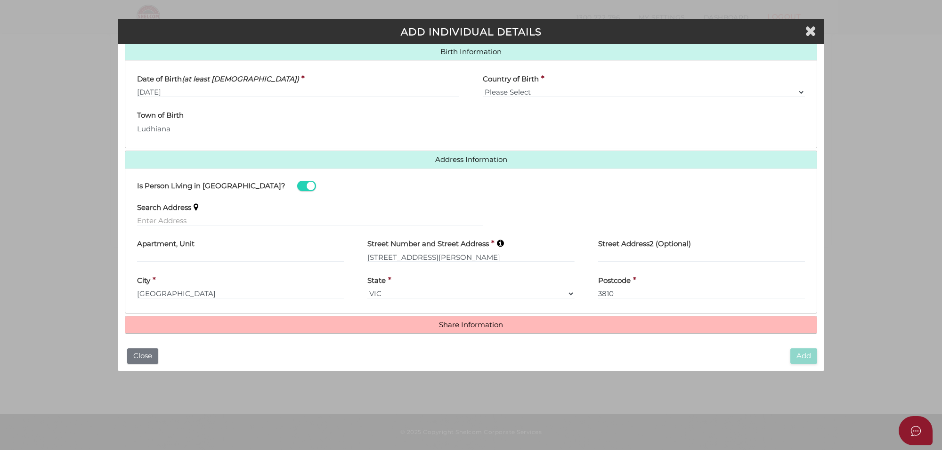
scroll to position [314, 0]
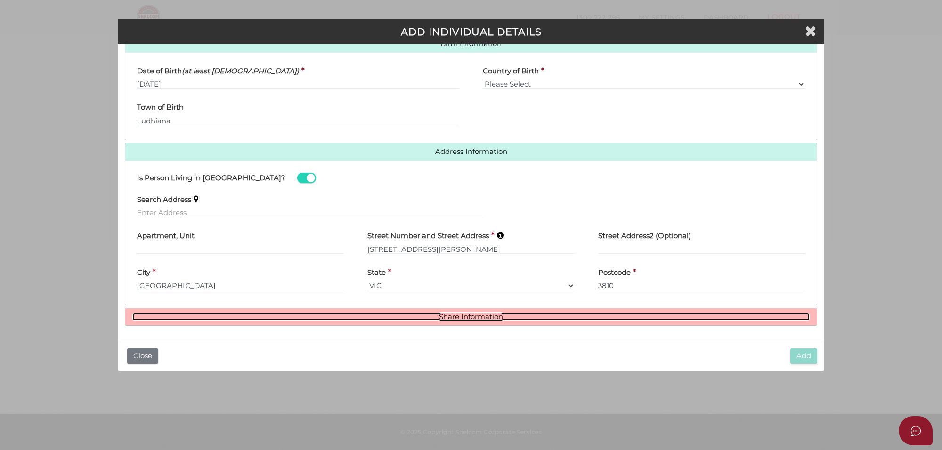
click at [452, 315] on link "Share Information" at bounding box center [470, 317] width 677 height 8
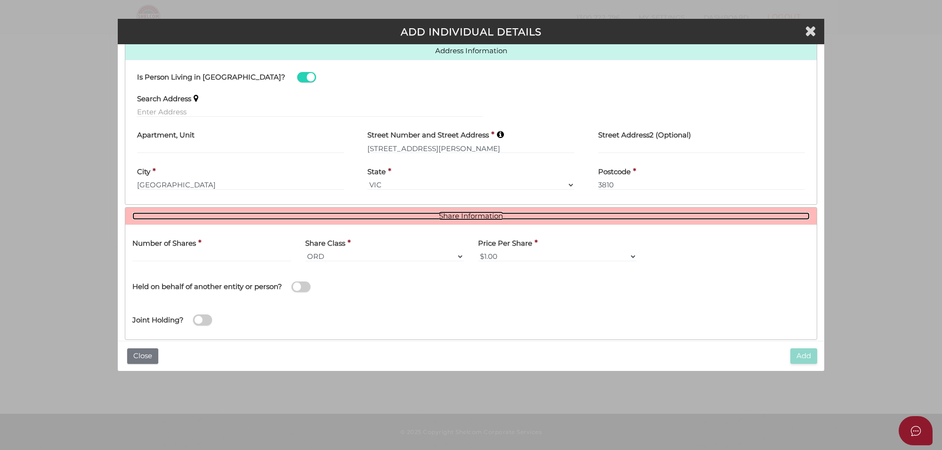
scroll to position [429, 0]
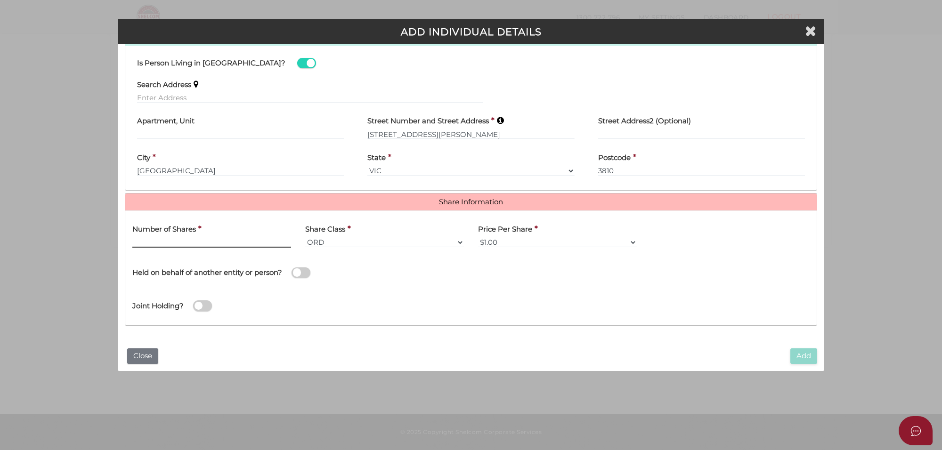
click at [169, 243] on input "text" at bounding box center [211, 242] width 159 height 10
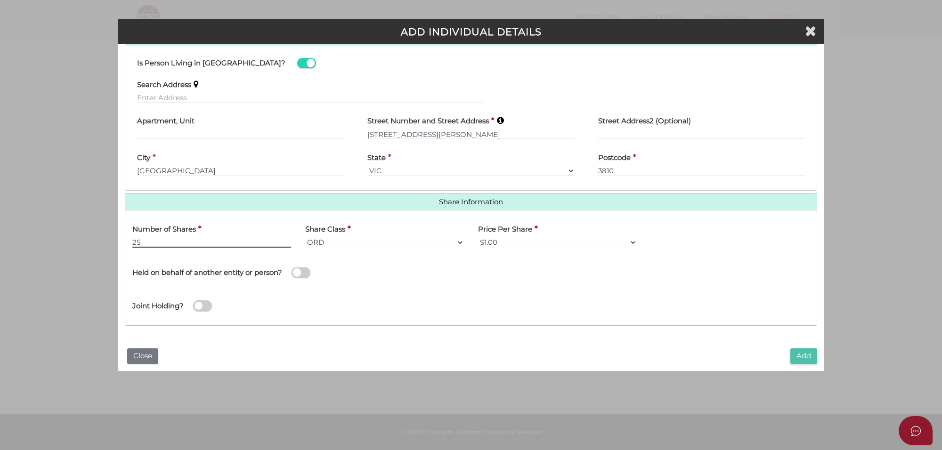
type input "25"
click at [806, 352] on button "Add" at bounding box center [803, 356] width 27 height 16
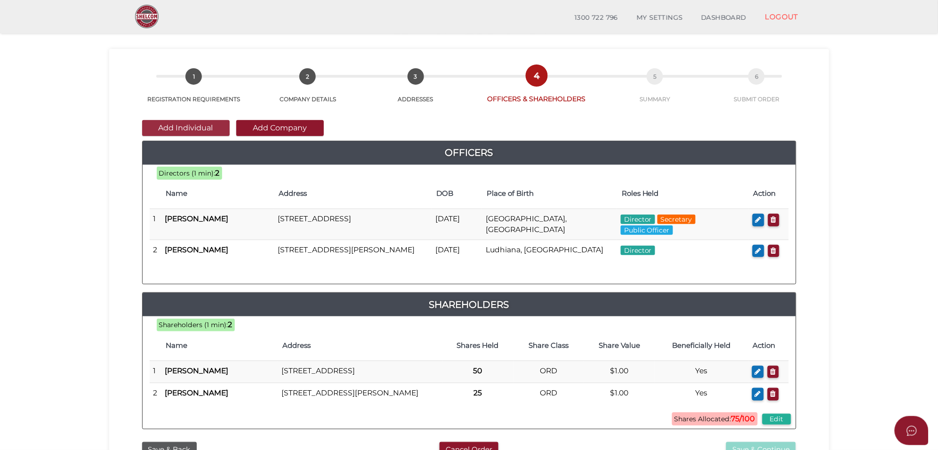
scroll to position [20, 0]
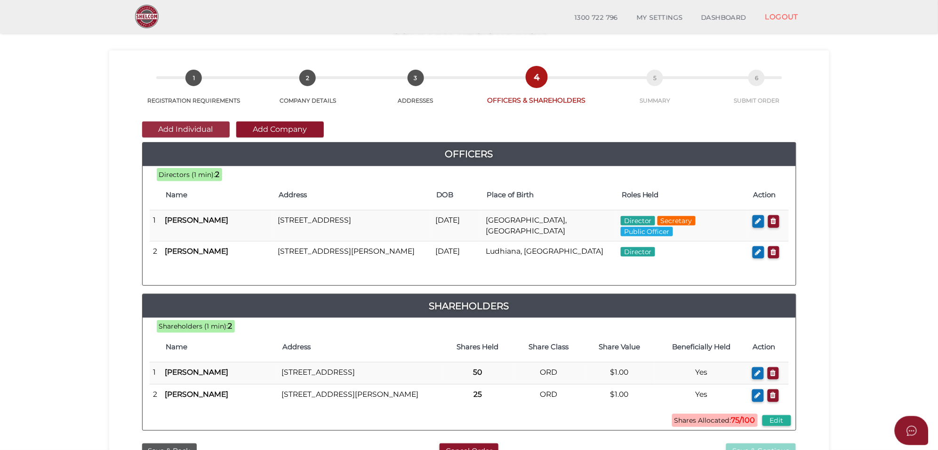
click at [200, 129] on button "Add Individual" at bounding box center [186, 129] width 88 height 16
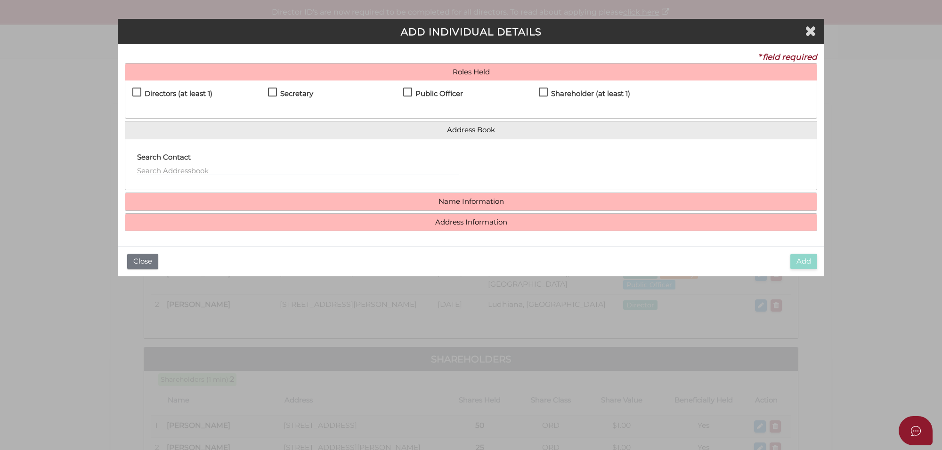
click at [137, 93] on label "Directors (at least 1)" at bounding box center [172, 96] width 80 height 12
checkbox input "true"
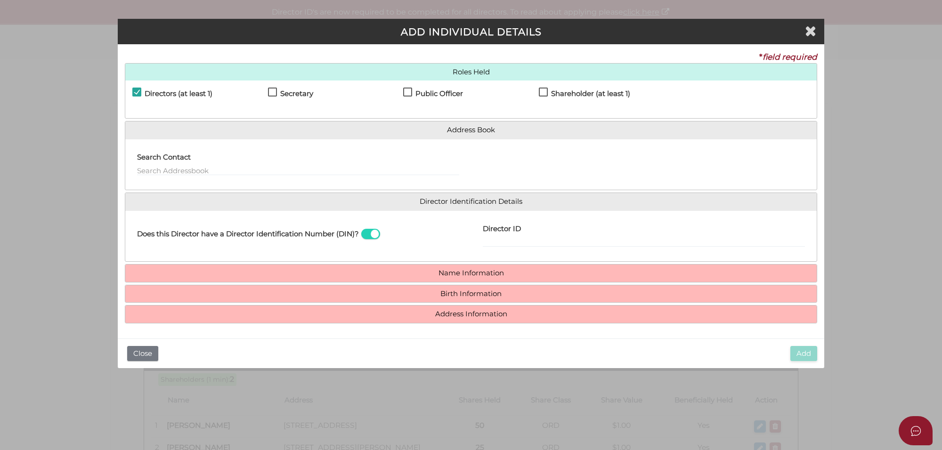
click at [544, 92] on label "Shareholder (at least 1)" at bounding box center [584, 96] width 91 height 12
checkbox input "true"
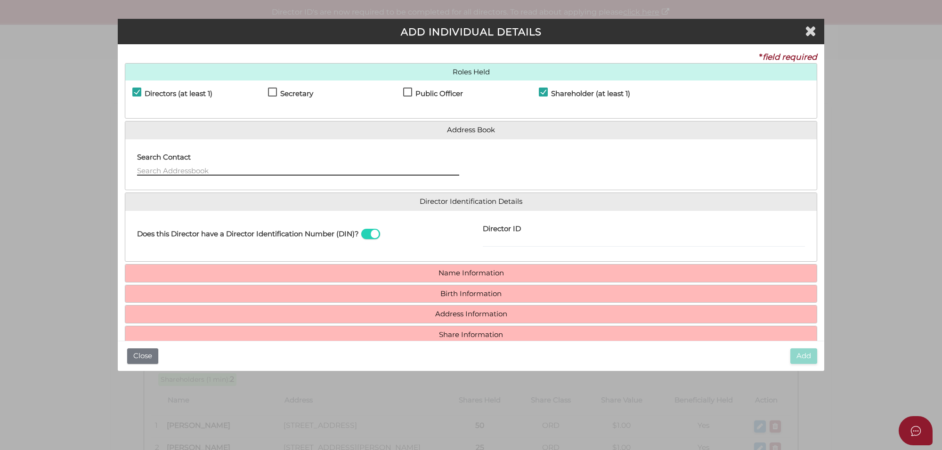
click at [175, 168] on input "text" at bounding box center [298, 170] width 322 height 10
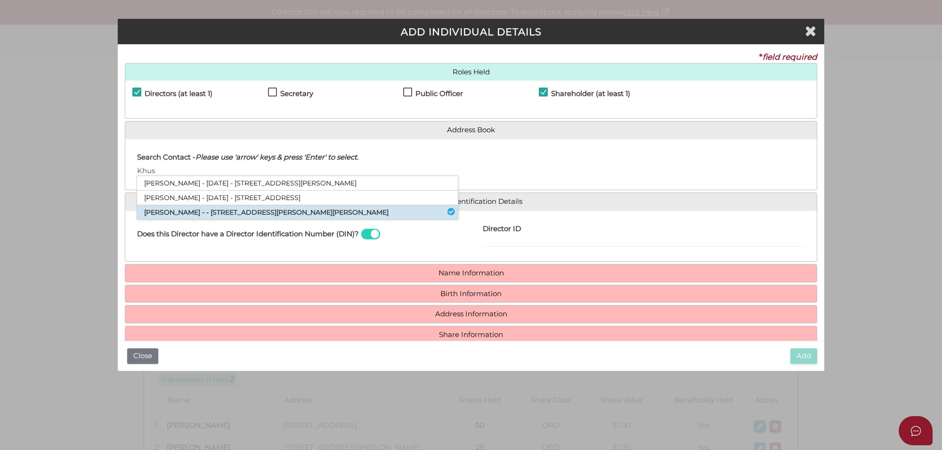
click at [180, 209] on li "Khushboo Sharma - - 33 Justin Circuit, Hampton Park, VIC, 3976" at bounding box center [297, 212] width 321 height 14
type input "[PERSON_NAME]"
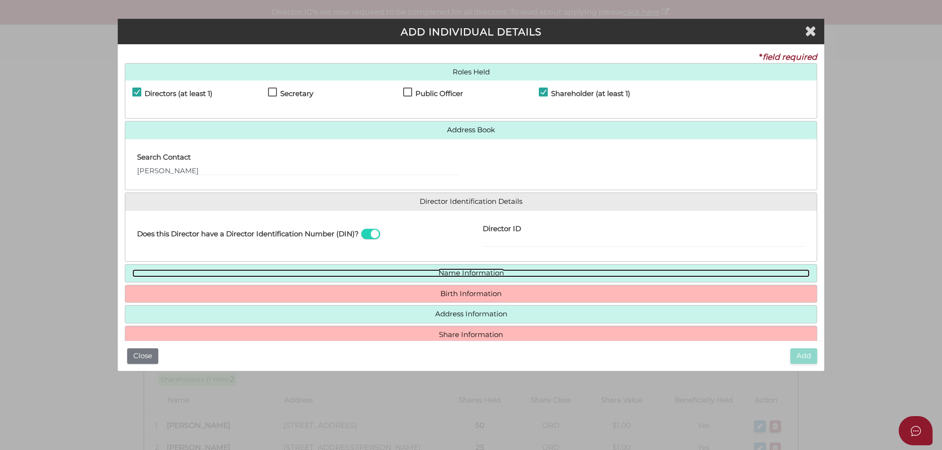
click at [459, 272] on link "Name Information" at bounding box center [470, 273] width 677 height 8
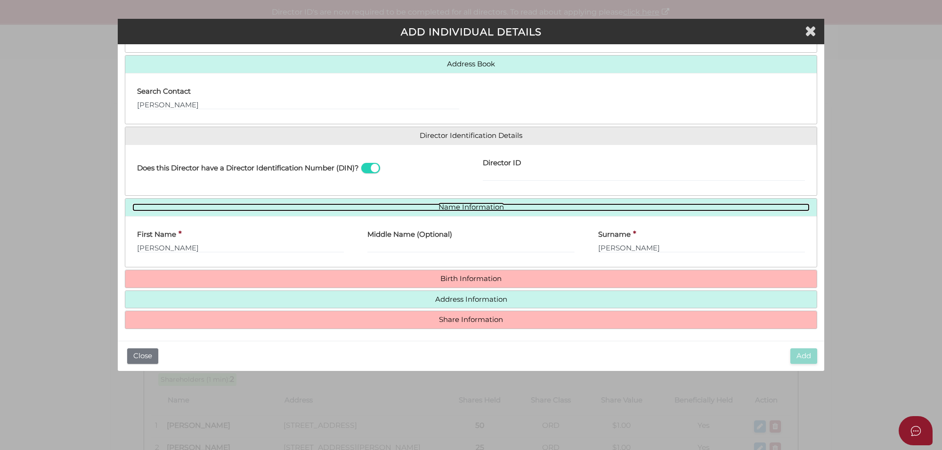
scroll to position [70, 0]
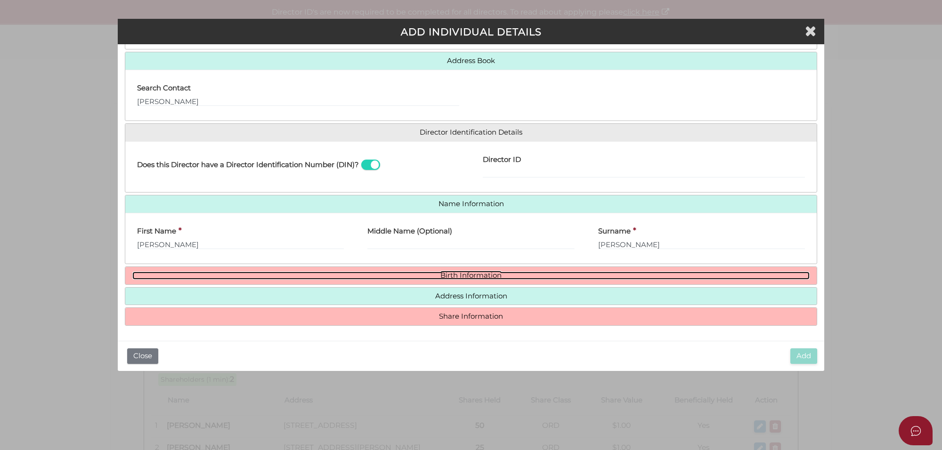
click at [464, 277] on link "Birth Information" at bounding box center [470, 276] width 677 height 8
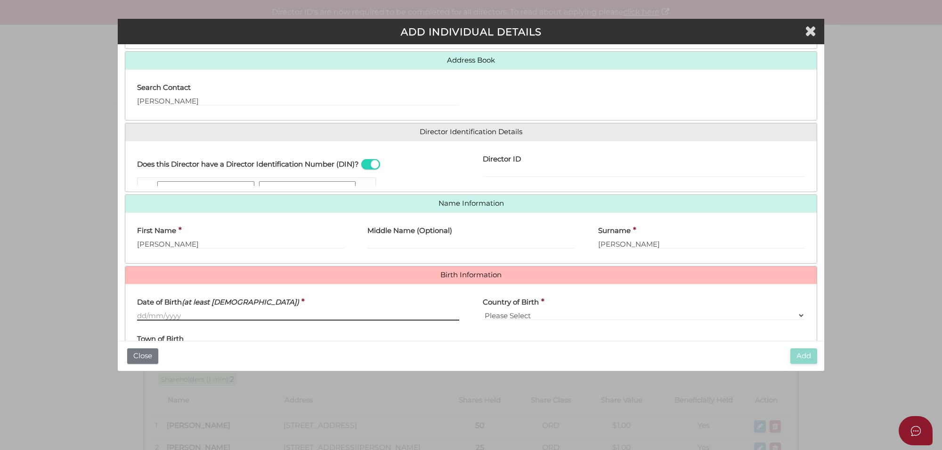
click at [173, 315] on input "Date of Birth (at least 18 years old)" at bounding box center [298, 315] width 322 height 10
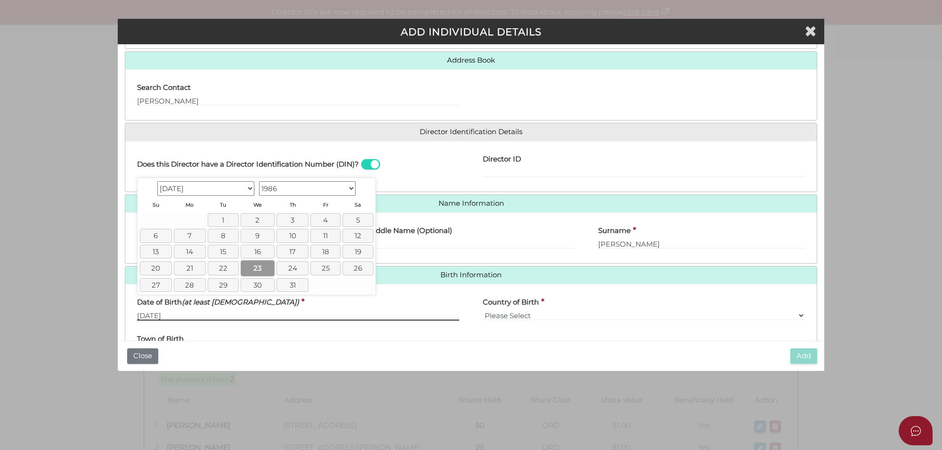
type input "23/07/1986"
click at [262, 264] on link "23" at bounding box center [258, 268] width 34 height 16
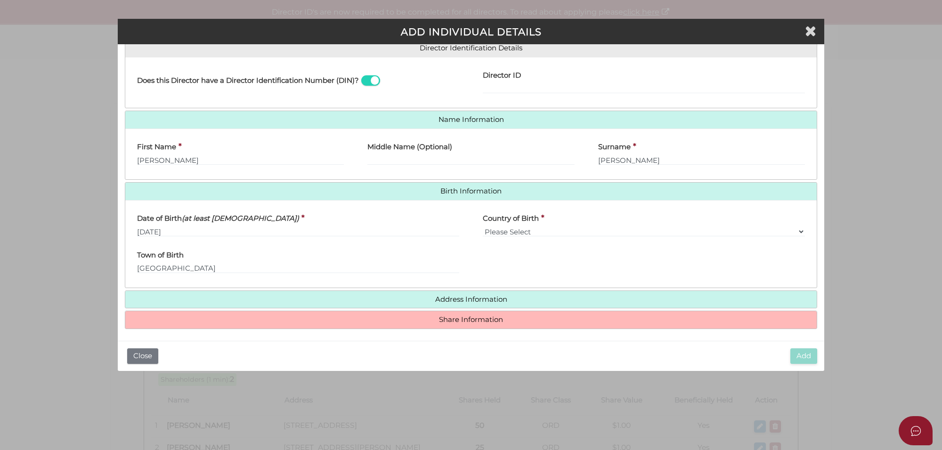
scroll to position [158, 0]
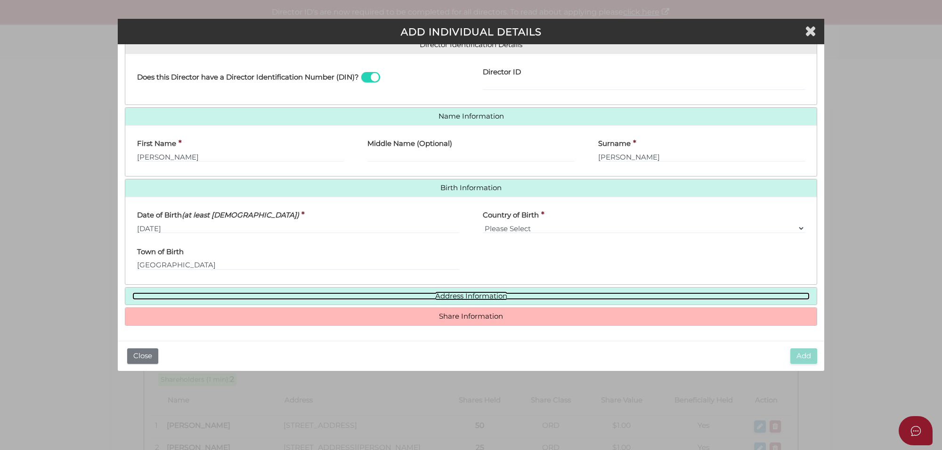
click at [466, 300] on link "Address Information" at bounding box center [470, 296] width 677 height 8
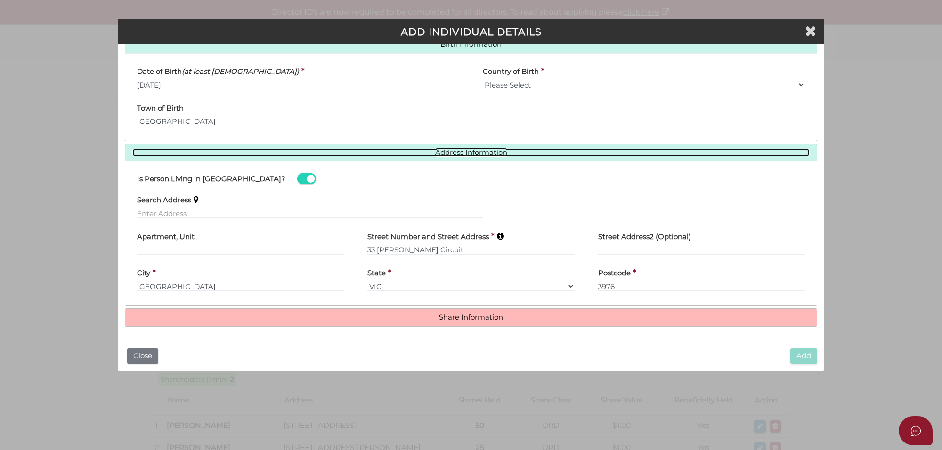
scroll to position [302, 0]
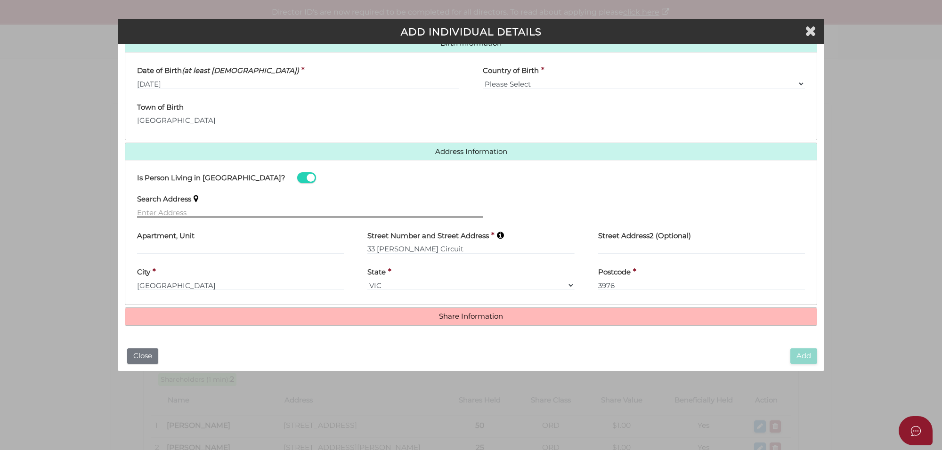
click at [194, 208] on input "text" at bounding box center [310, 212] width 346 height 10
paste input "22 Lorikeet Dr, Berwick. Vic 3806"
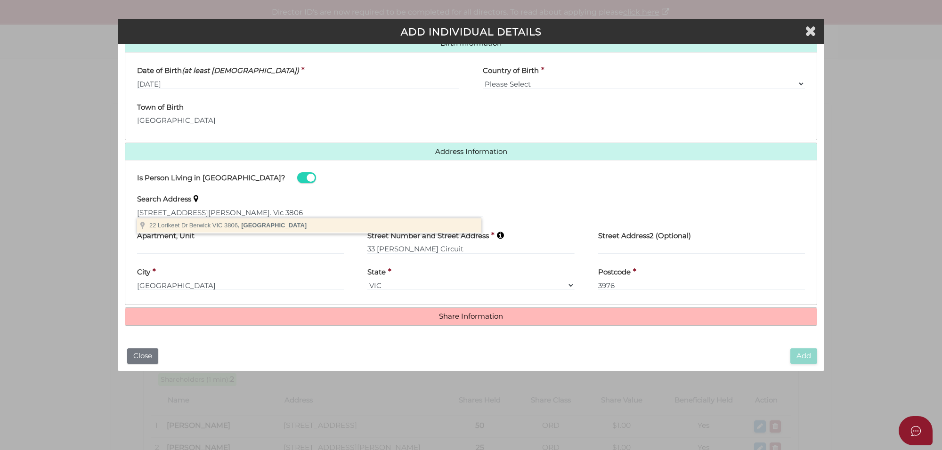
type input "22 Lorikeet Dr, Berwick VIC 3806, Australia"
type input "22 Lorikeet Drive"
type input "Berwick"
select select "VIC"
type input "3806"
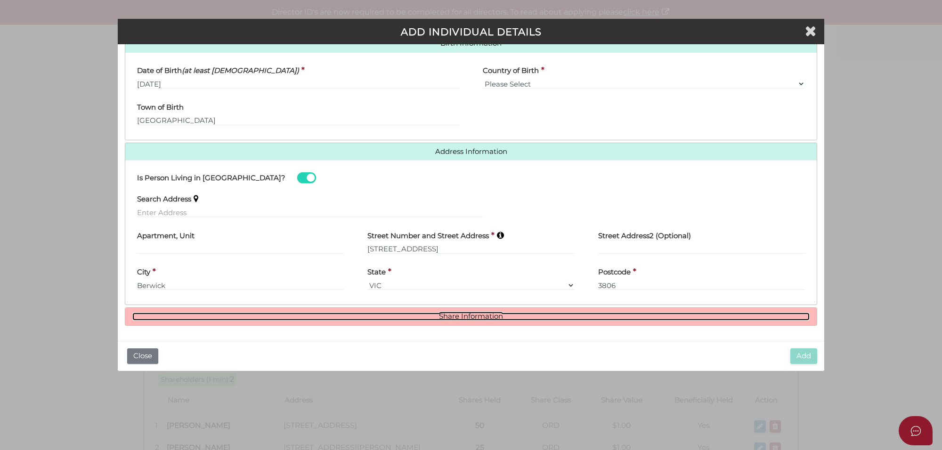
click at [472, 316] on link "Share Information" at bounding box center [470, 317] width 677 height 8
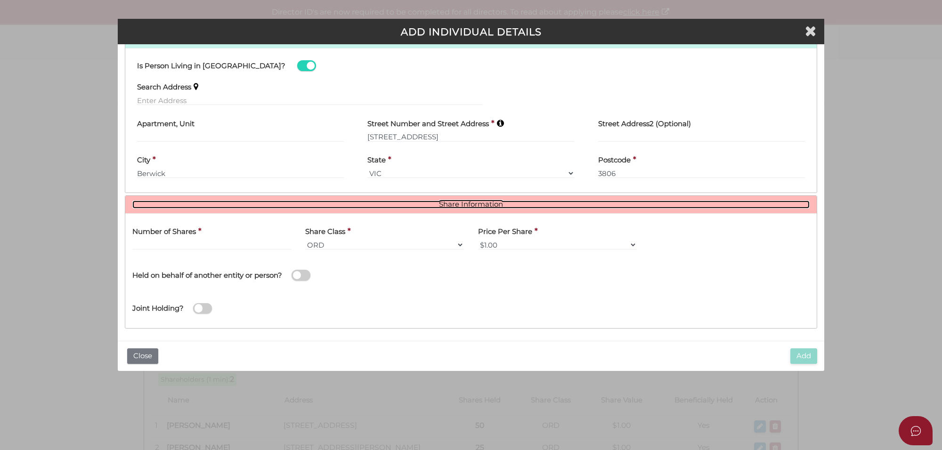
scroll to position [417, 0]
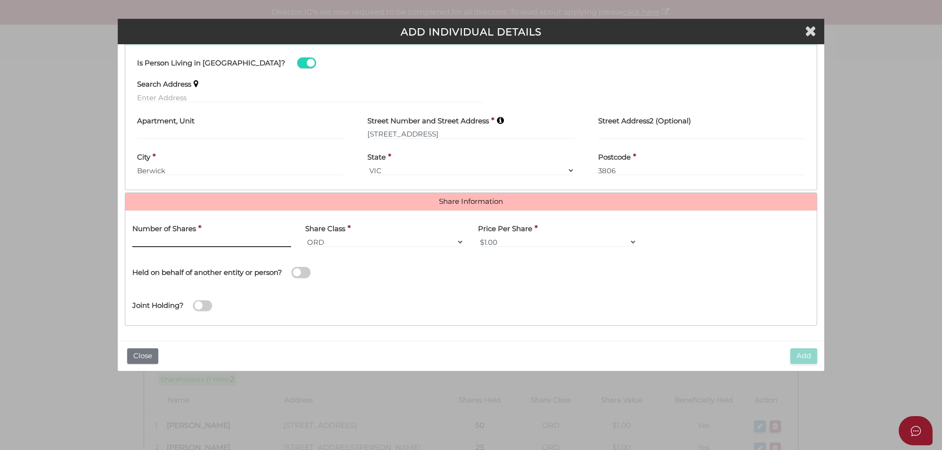
click at [187, 244] on input "text" at bounding box center [211, 242] width 159 height 10
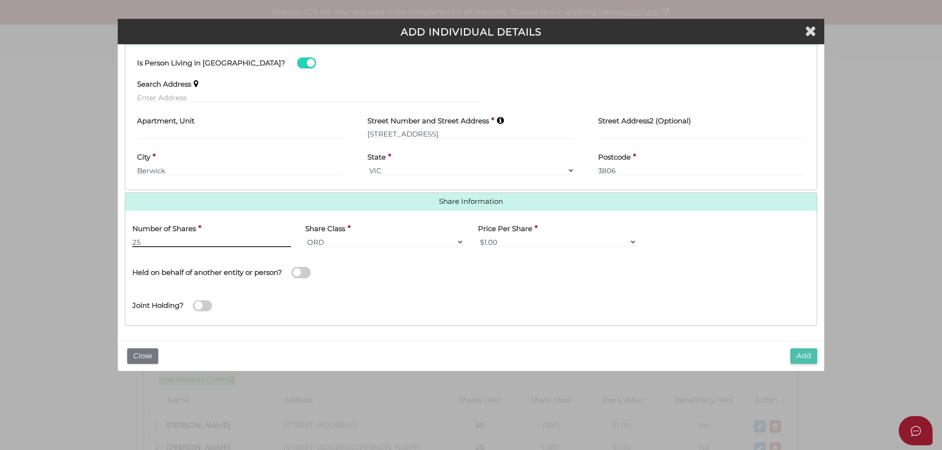
type input "25"
click at [806, 350] on button "Add" at bounding box center [803, 356] width 27 height 16
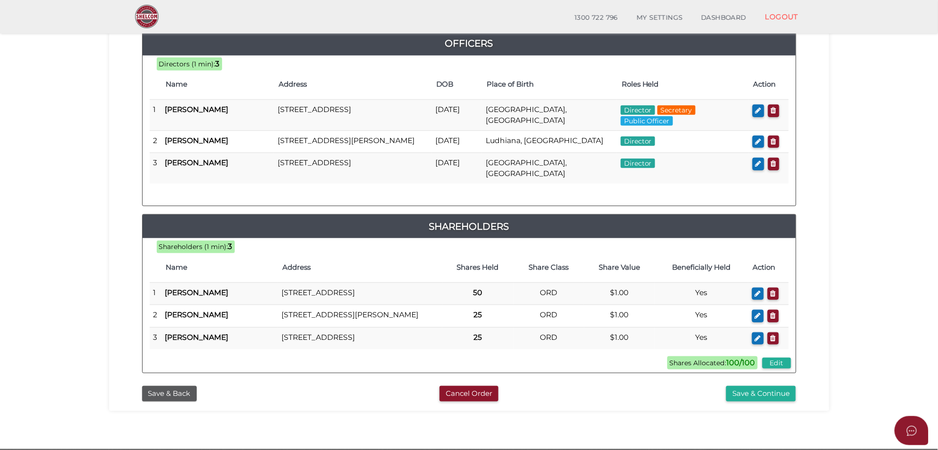
scroll to position [177, 0]
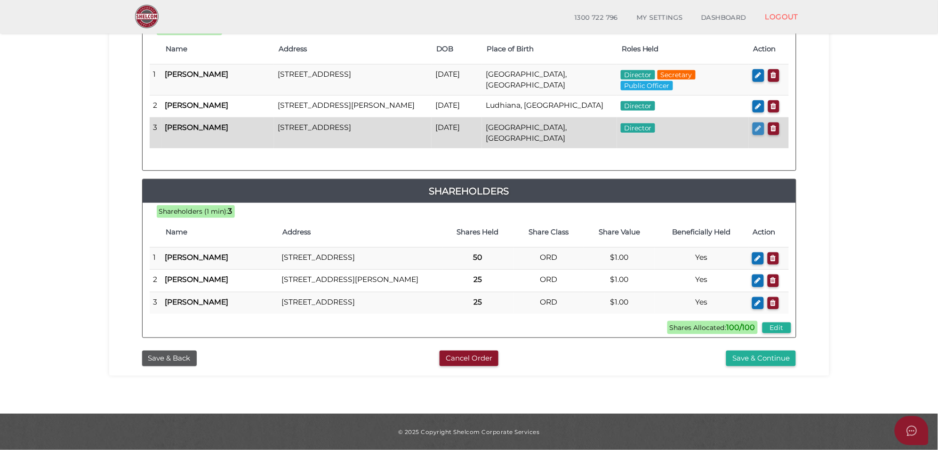
click at [759, 130] on icon "button" at bounding box center [759, 128] width 6 height 7
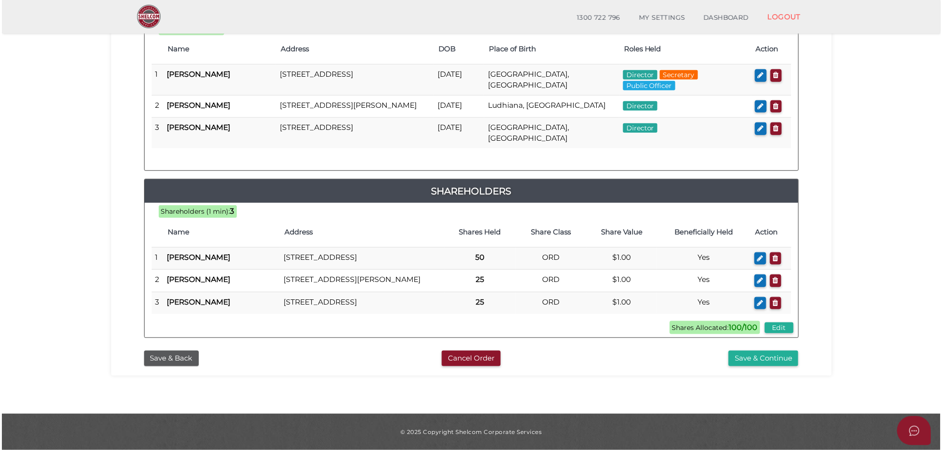
scroll to position [0, 0]
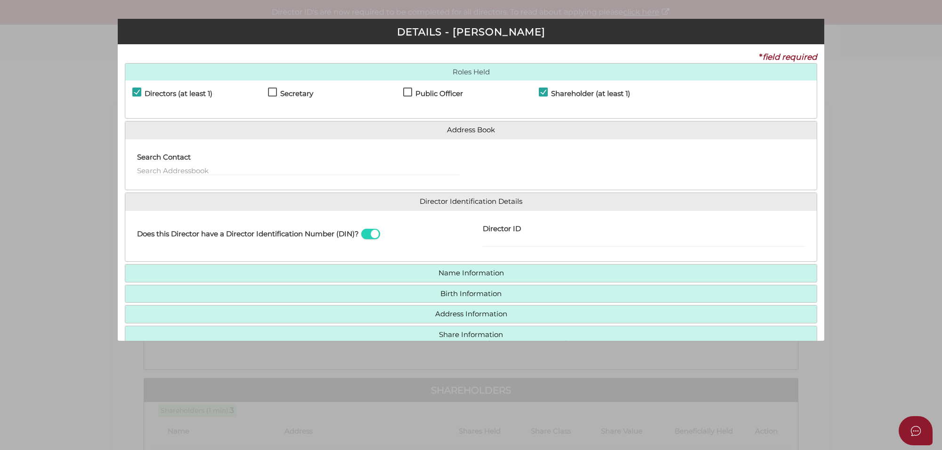
checkbox input "true"
type input "0"
type input "[DATE]"
select select "[GEOGRAPHIC_DATA]"
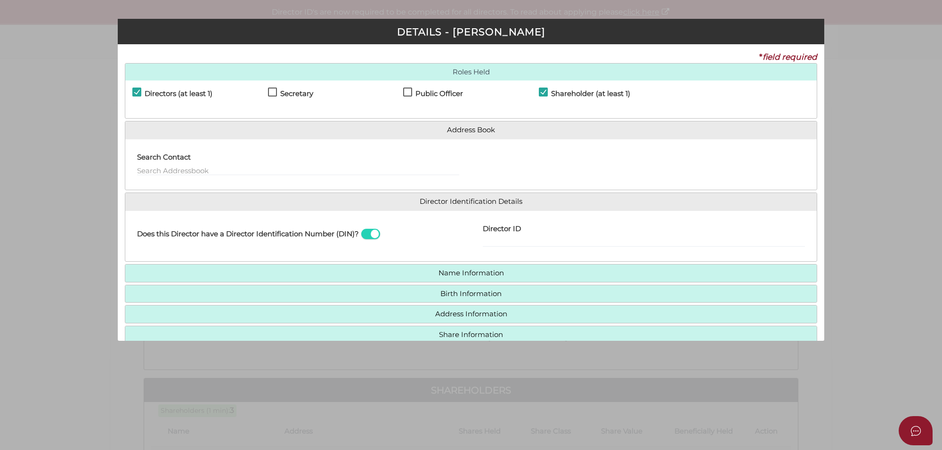
type input "[GEOGRAPHIC_DATA]"
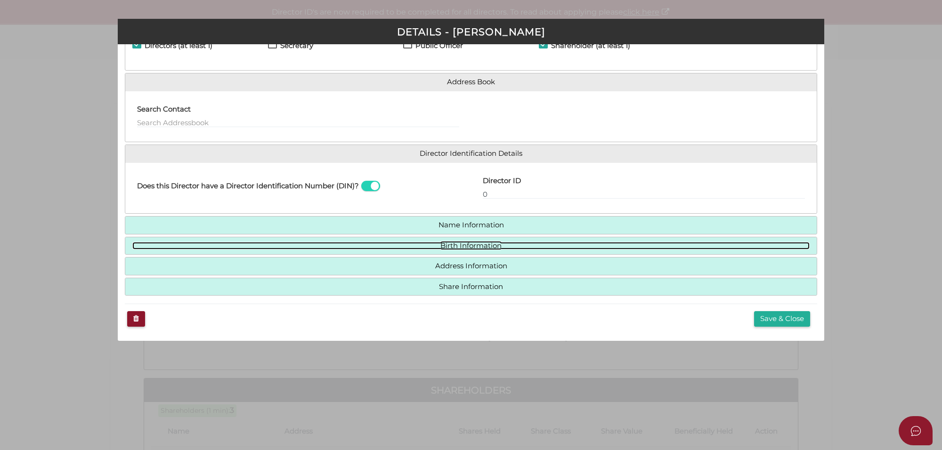
click at [457, 242] on link "Birth Information" at bounding box center [470, 246] width 677 height 8
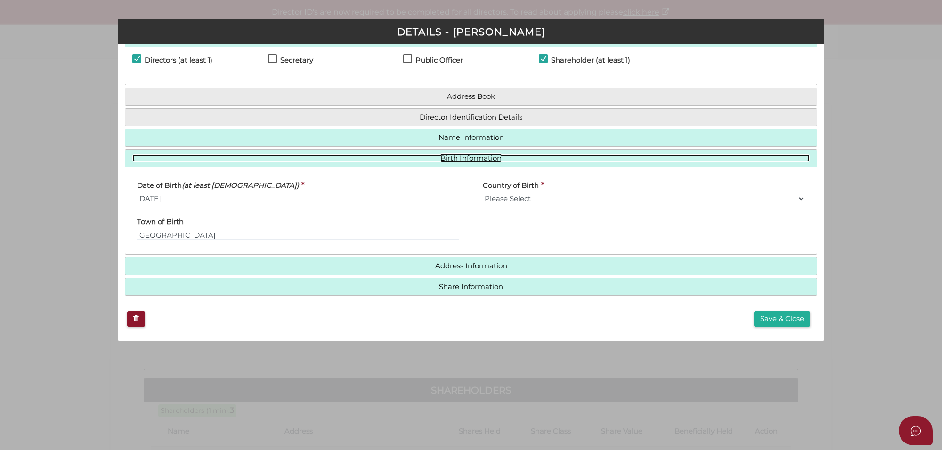
scroll to position [34, 0]
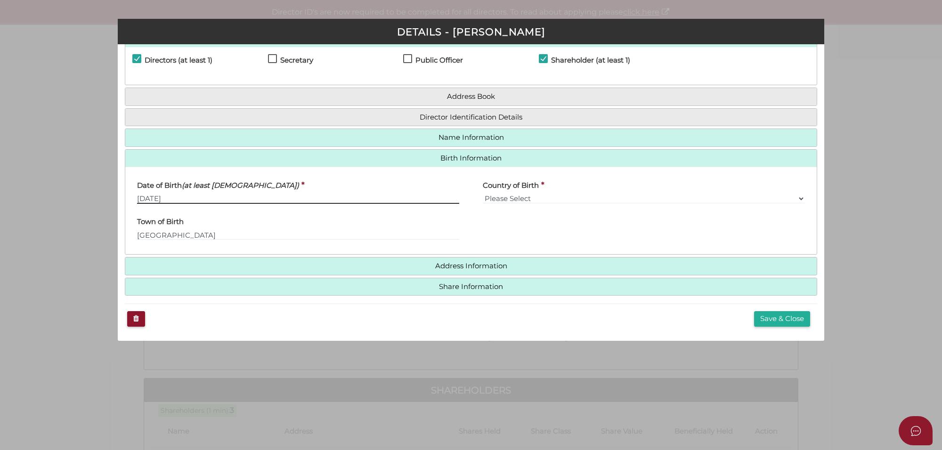
click at [144, 196] on input "[DATE]" at bounding box center [298, 198] width 322 height 10
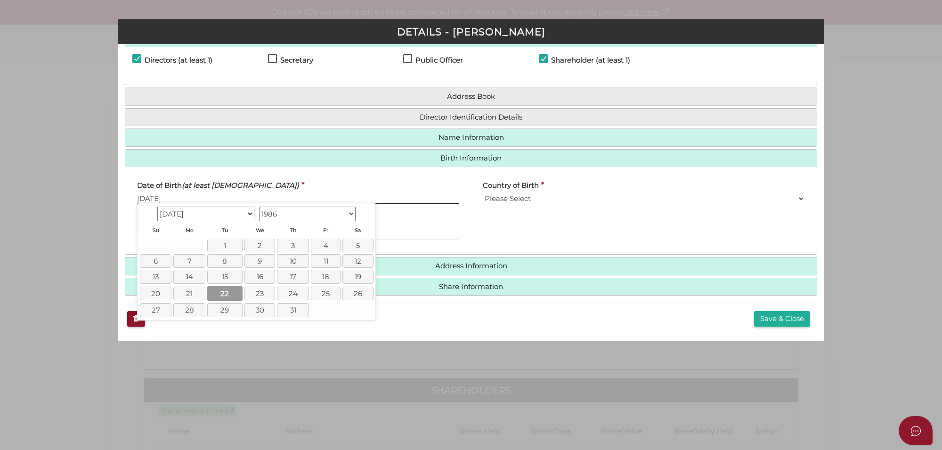
type input "[DATE]"
click at [226, 297] on link "22" at bounding box center [224, 294] width 35 height 16
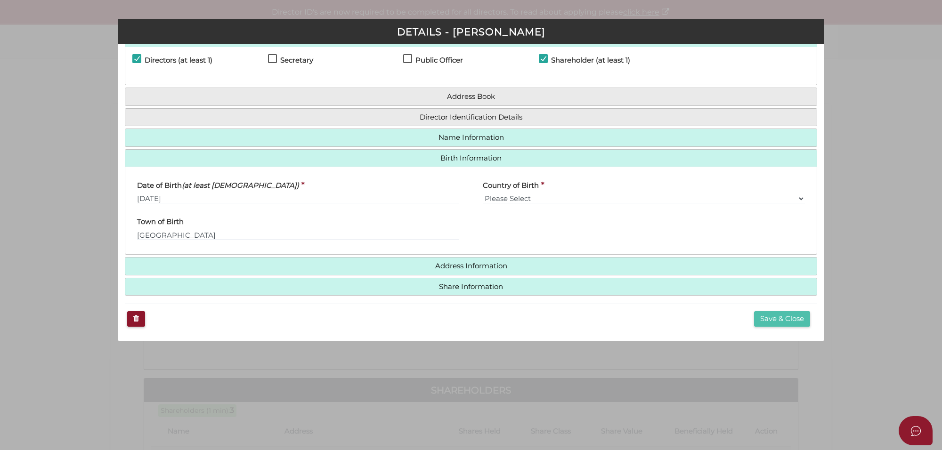
click at [766, 317] on button "Save & Close" at bounding box center [782, 319] width 56 height 16
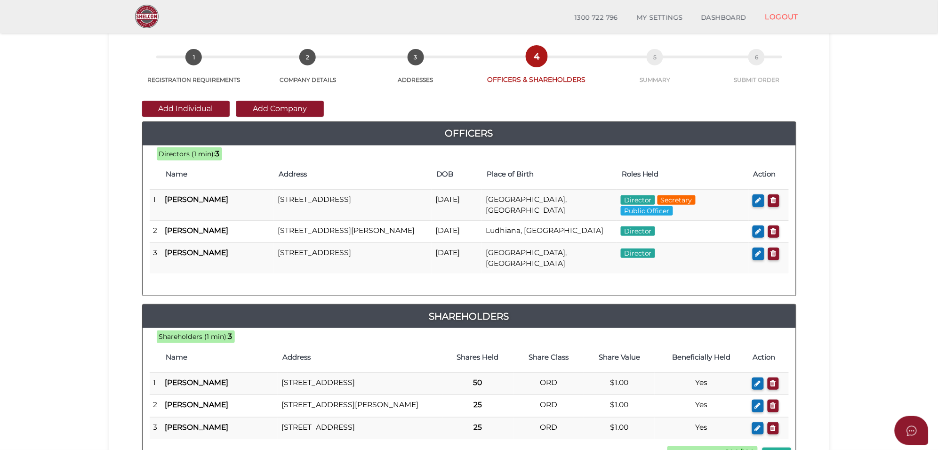
scroll to position [59, 0]
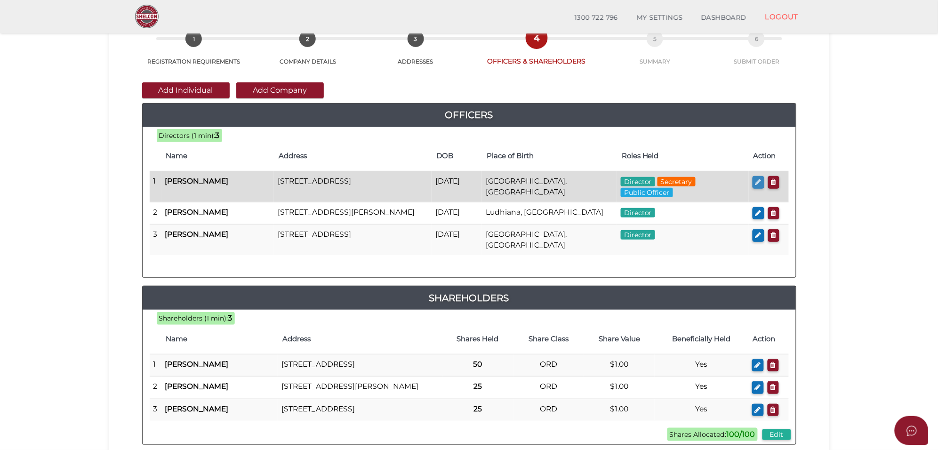
click at [756, 182] on icon "button" at bounding box center [759, 181] width 6 height 7
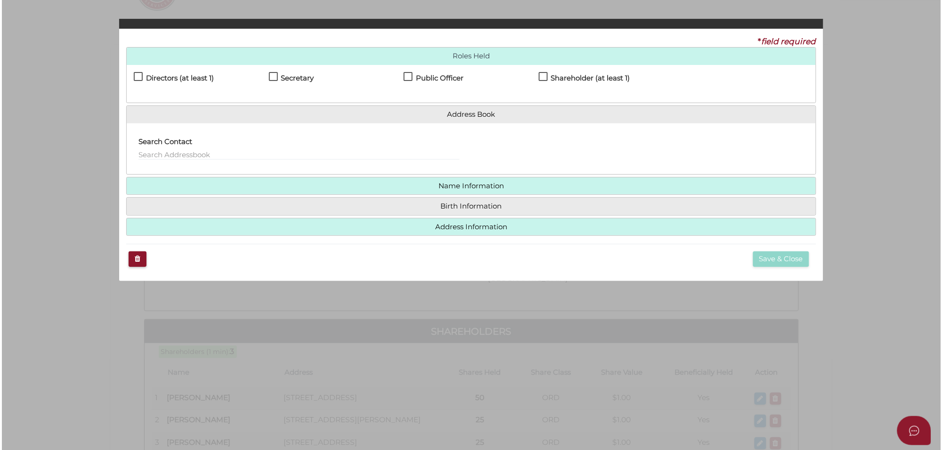
scroll to position [0, 0]
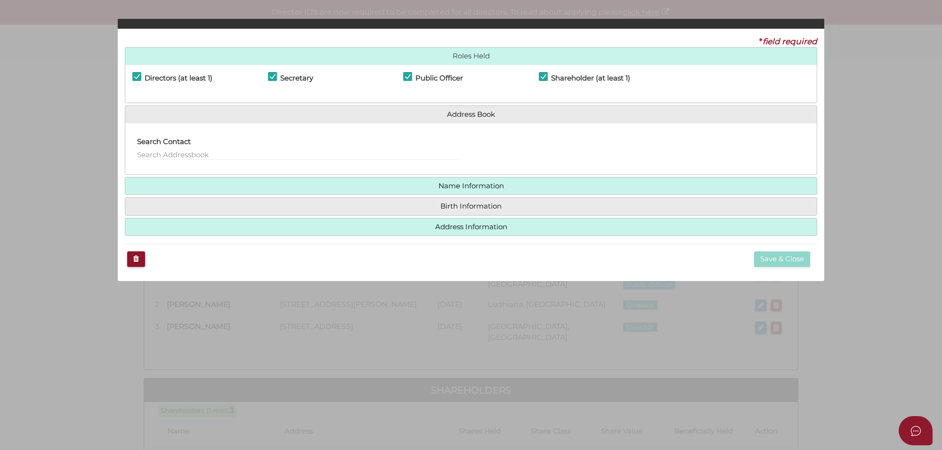
checkbox input "true"
type input "0"
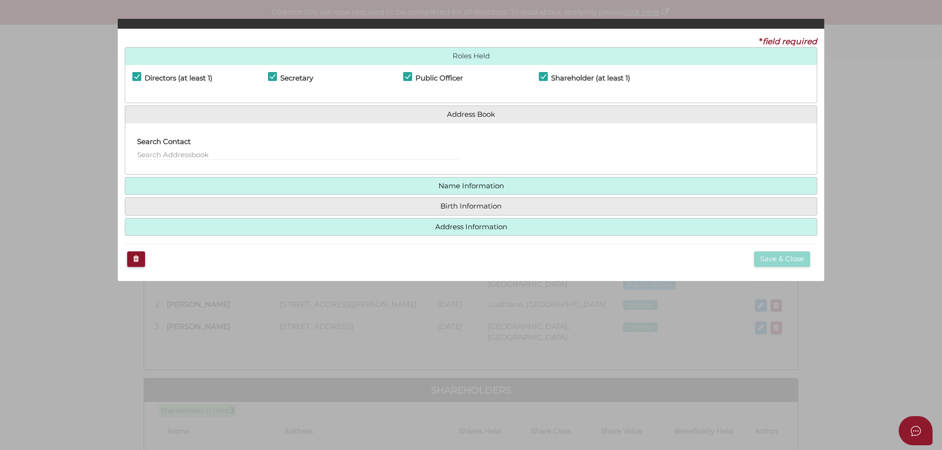
type input "[PERSON_NAME]"
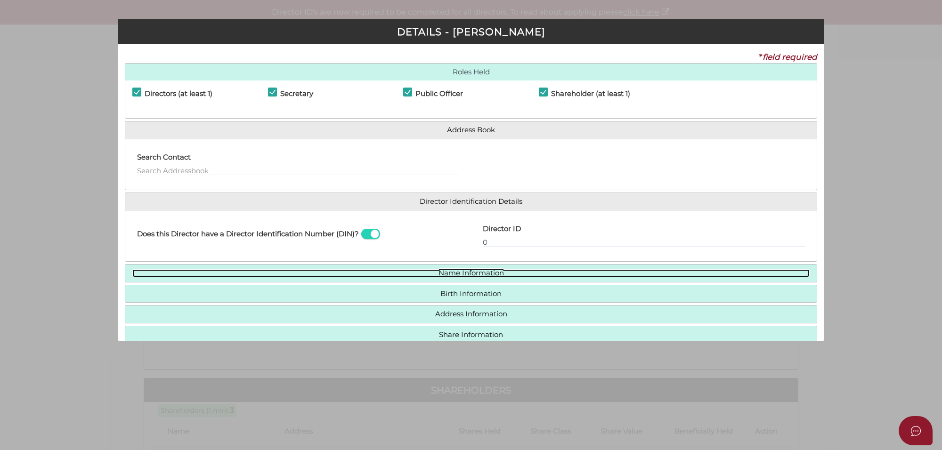
click at [469, 273] on link "Name Information" at bounding box center [470, 273] width 677 height 8
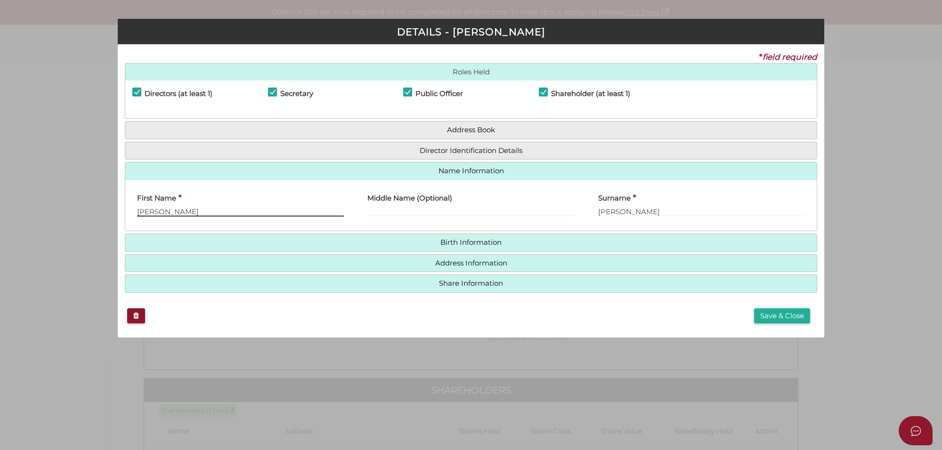
click at [186, 211] on input "Jasdeep" at bounding box center [240, 211] width 207 height 10
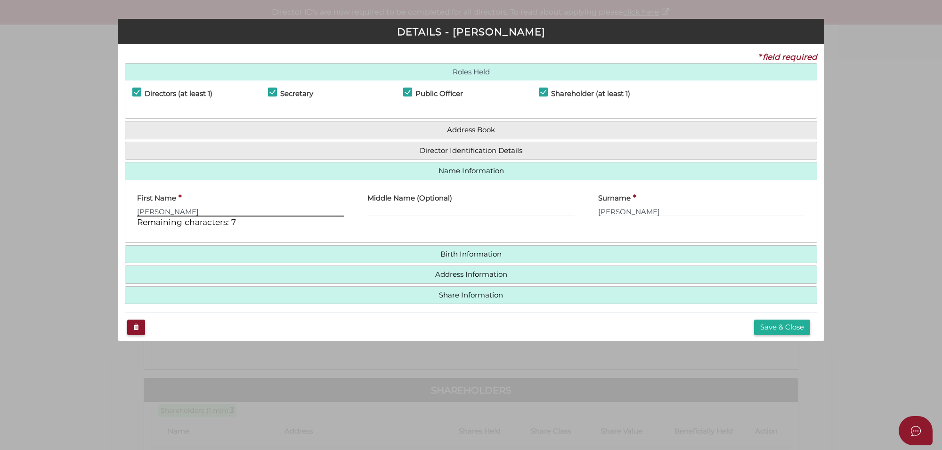
type input "Jasdeep Singh"
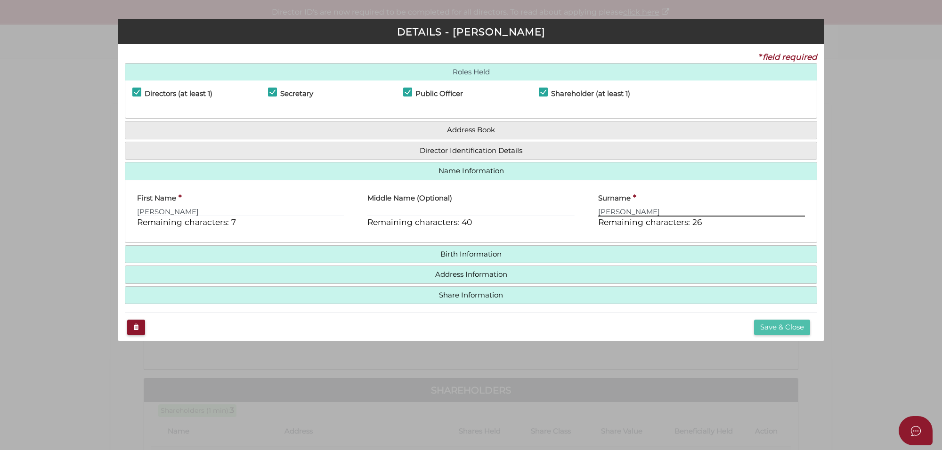
type input "Gill"
click at [782, 325] on button "Save & Close" at bounding box center [782, 328] width 56 height 16
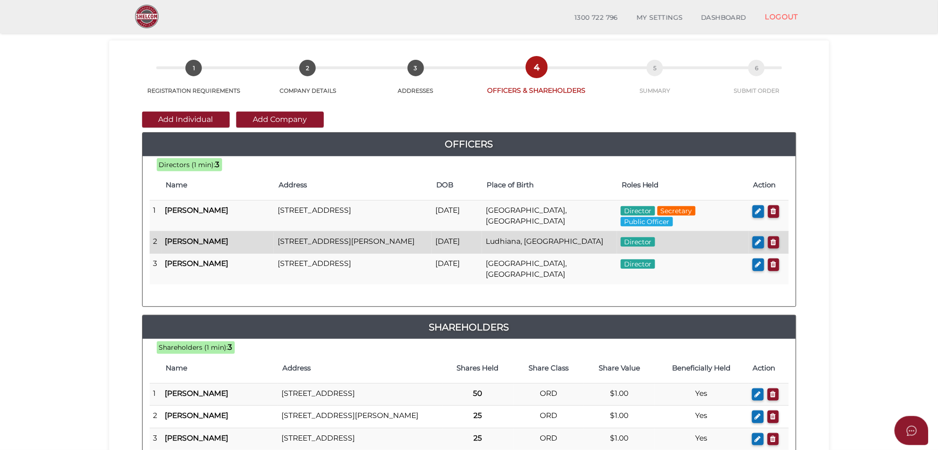
scroll to position [59, 0]
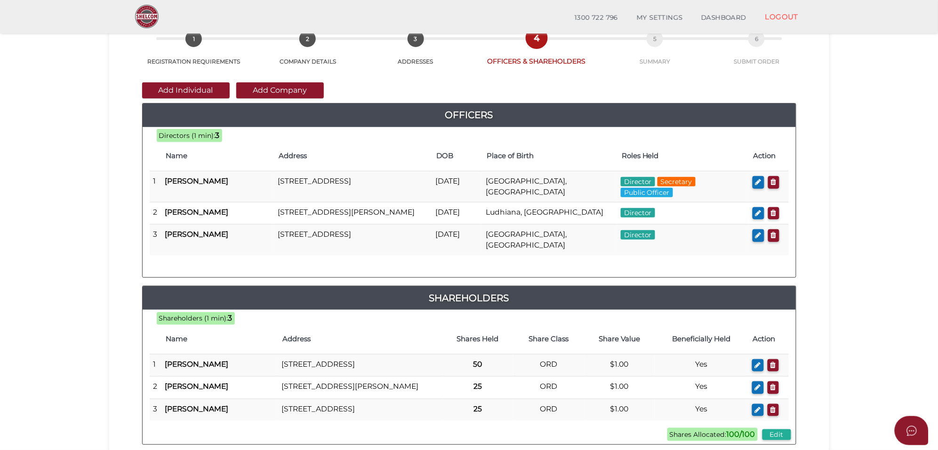
click at [860, 243] on section "Company Registration ca86cce6284a44c09f851473f6684e03 1 REGISTRATION REQUIREMEN…" at bounding box center [469, 243] width 938 height 555
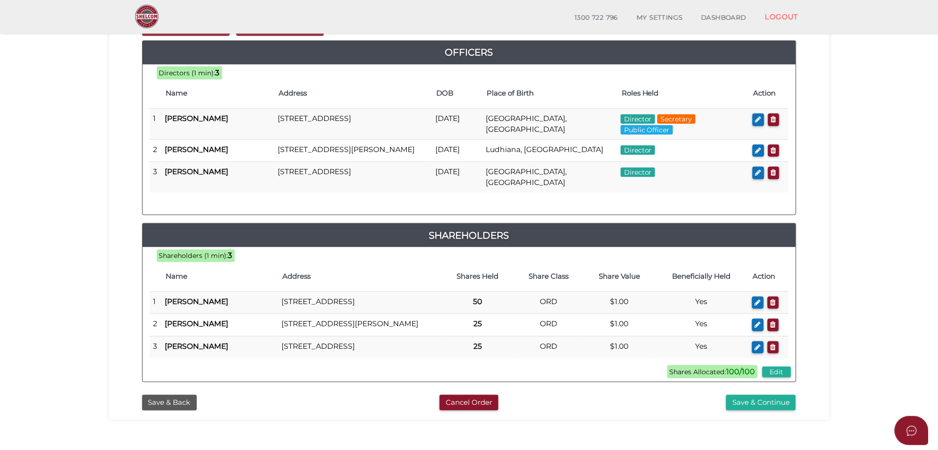
scroll to position [201, 0]
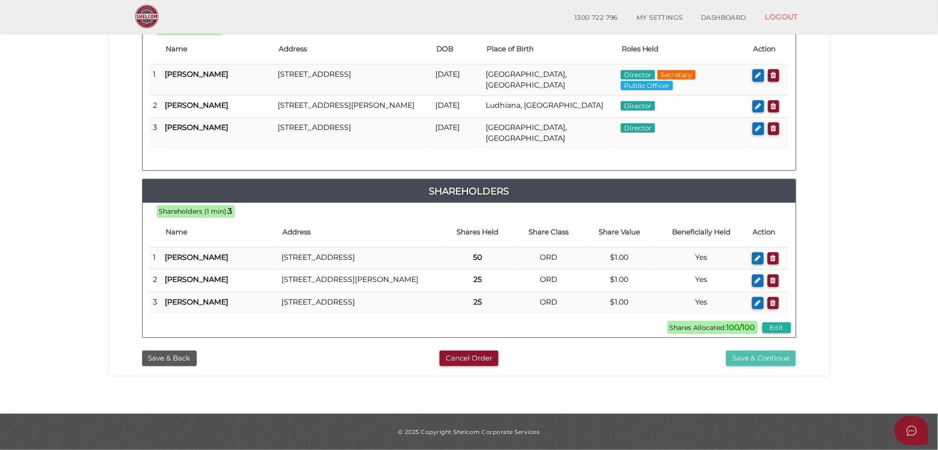
click at [791, 356] on button "Save & Continue" at bounding box center [761, 359] width 70 height 16
